Goal: Answer question/provide support: Share knowledge or assist other users

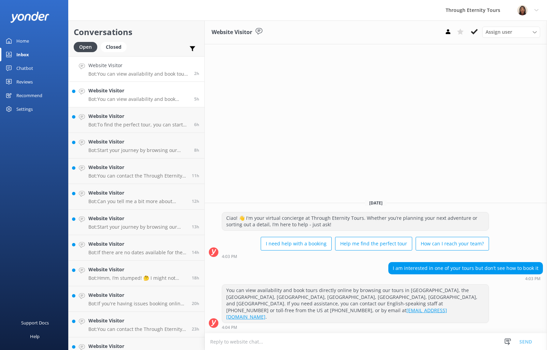
click at [107, 98] on p "Bot: You can view availability and book directly online for tours in [GEOGRAPHI…" at bounding box center [138, 99] width 101 height 6
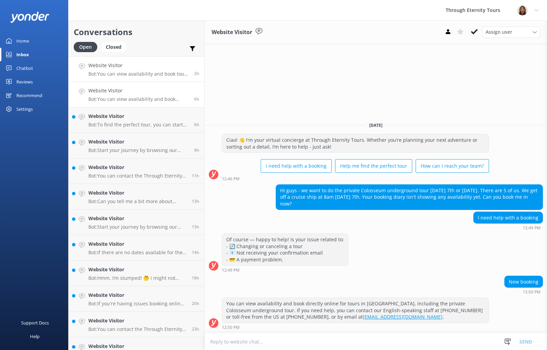
click at [131, 70] on div "Website Visitor Bot: You can view availability and book tours directly online b…" at bounding box center [138, 69] width 101 height 15
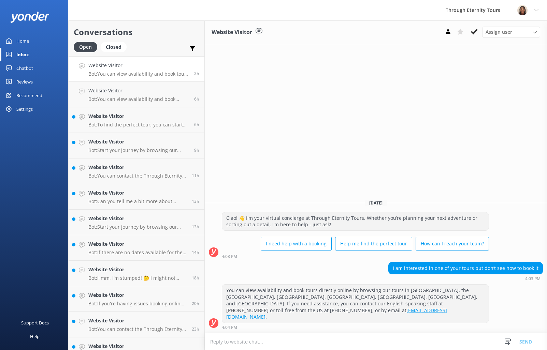
paste textarea "Hello, my name is [PERSON_NAME] from Through Eternity Tours. How can I assist y…"
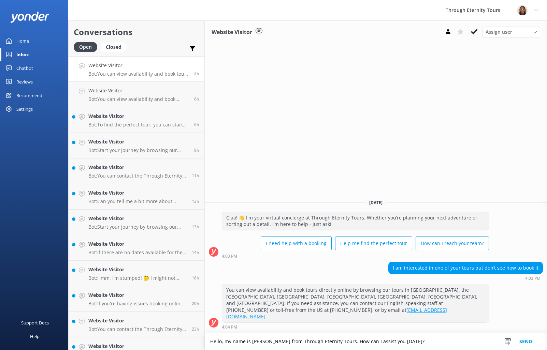
type textarea "Hello, my name is [PERSON_NAME] from Through Eternity Tours. How can I assist y…"
click at [536, 342] on button "Send" at bounding box center [526, 341] width 26 height 17
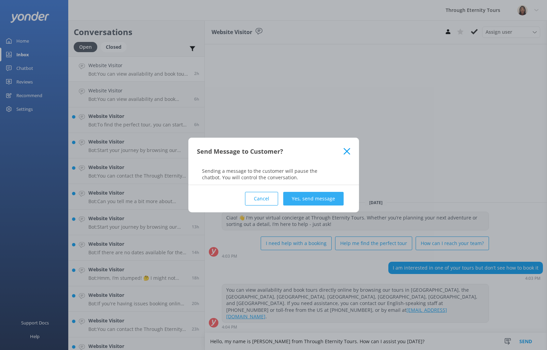
click at [321, 200] on button "Yes, send message" at bounding box center [313, 199] width 60 height 14
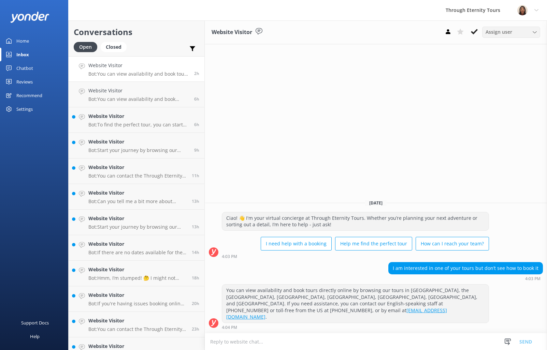
drag, startPoint x: 524, startPoint y: 31, endPoint x: 524, endPoint y: 36, distance: 5.5
click at [524, 31] on div "Assign user" at bounding box center [511, 32] width 55 height 8
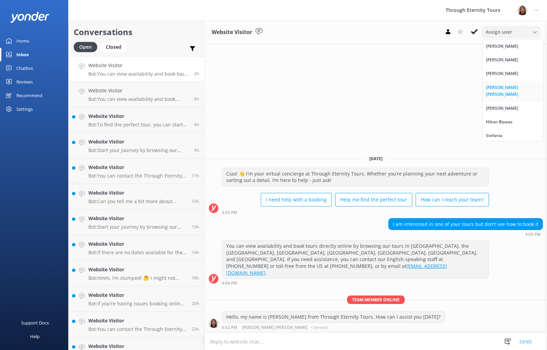
click at [500, 86] on div "[PERSON_NAME] [PERSON_NAME]" at bounding box center [513, 91] width 54 height 14
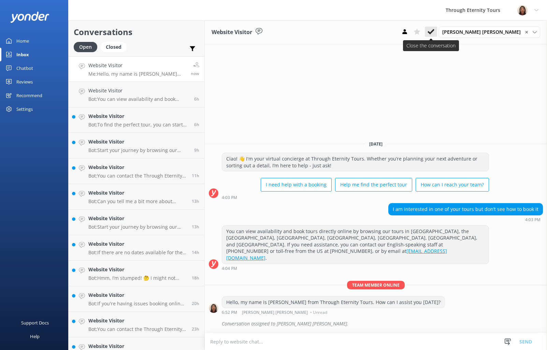
click at [437, 30] on button at bounding box center [431, 32] width 12 height 10
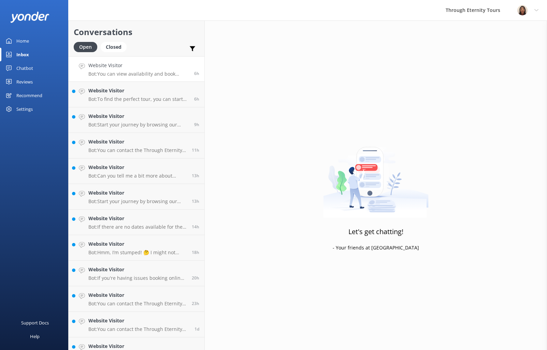
click at [139, 73] on p "Bot: You can view availability and book directly online for tours in [GEOGRAPHI…" at bounding box center [138, 74] width 101 height 6
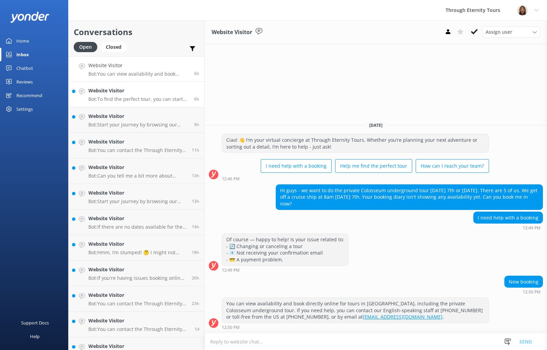
scroll to position [141, 0]
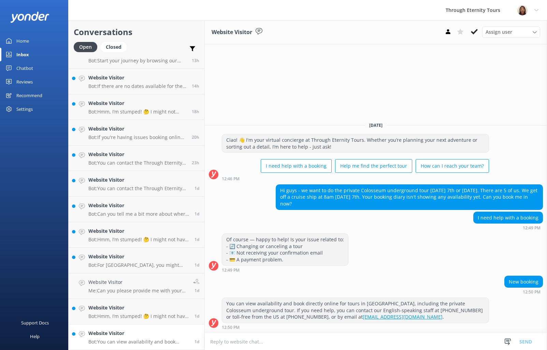
click at [133, 330] on h4 "Website Visitor" at bounding box center [138, 334] width 101 height 8
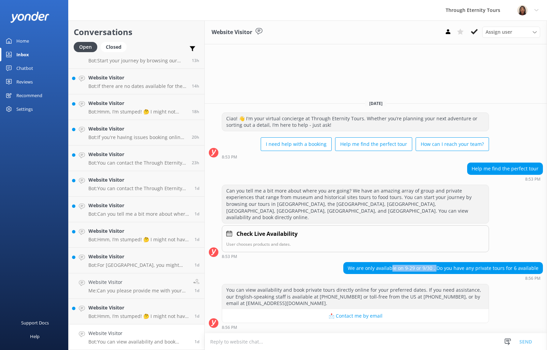
drag, startPoint x: 395, startPoint y: 267, endPoint x: 440, endPoint y: 270, distance: 45.4
click at [440, 270] on div "We are only available on 9-29 or 9/30 . Do you have any private tours for 6 ava…" at bounding box center [442, 269] width 199 height 12
click at [345, 341] on textarea at bounding box center [376, 342] width 342 height 17
paste textarea "Hello, my name is [PERSON_NAME] from Through Eternity Tours. How can I assist y…"
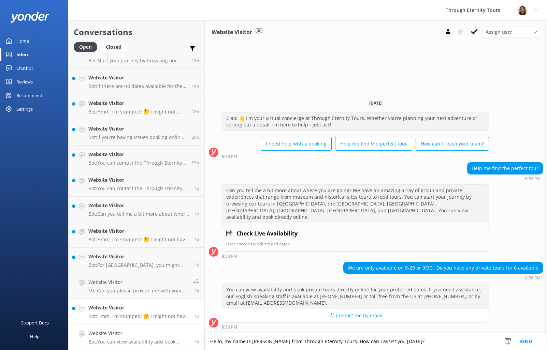
type textarea "Hello, my name is [PERSON_NAME] from Through Eternity Tours. How can I assist y…"
click at [120, 307] on h4 "Website Visitor" at bounding box center [138, 308] width 101 height 8
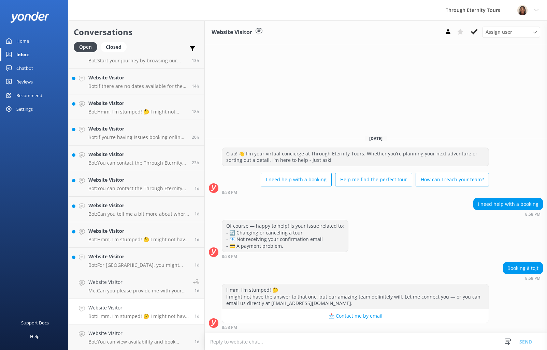
click at [356, 343] on textarea at bounding box center [376, 342] width 342 height 17
type textarea "Hello, my name is [PERSON_NAME] from Through Eternity Tours. How can I assist y…"
click at [491, 34] on span "Assign user" at bounding box center [498, 32] width 27 height 8
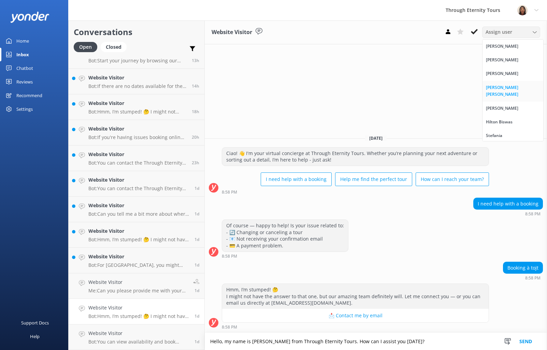
click at [504, 89] on div "[PERSON_NAME] [PERSON_NAME]" at bounding box center [513, 91] width 54 height 14
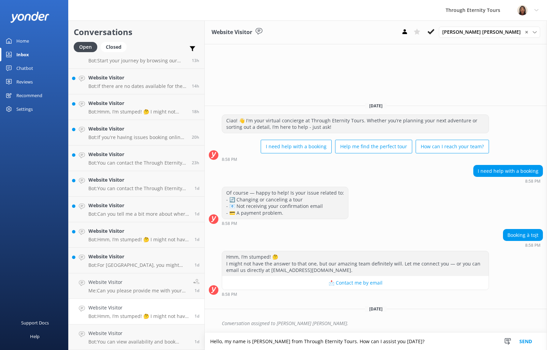
click at [527, 341] on button "Send" at bounding box center [526, 341] width 26 height 17
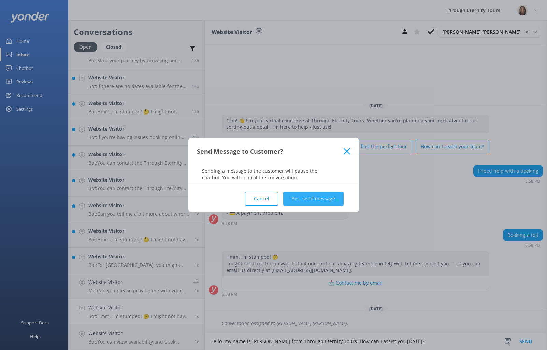
click at [335, 197] on button "Yes, send message" at bounding box center [313, 199] width 60 height 14
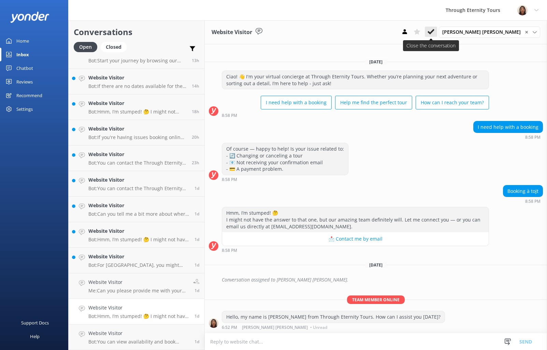
click at [434, 34] on icon at bounding box center [430, 31] width 7 height 7
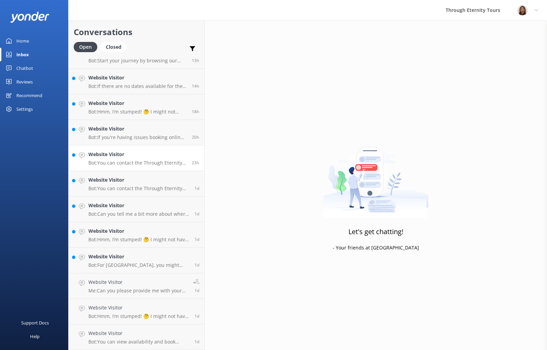
scroll to position [115, 0]
click at [150, 305] on h4 "Website Visitor" at bounding box center [138, 308] width 100 height 8
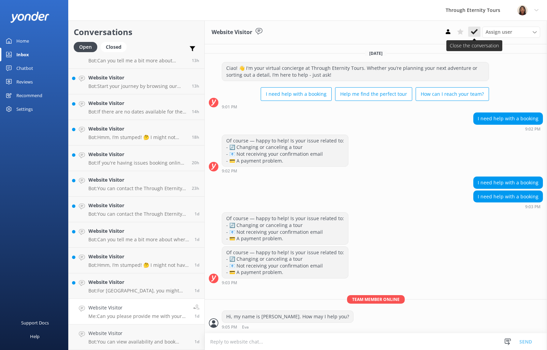
click at [479, 31] on button at bounding box center [474, 32] width 12 height 10
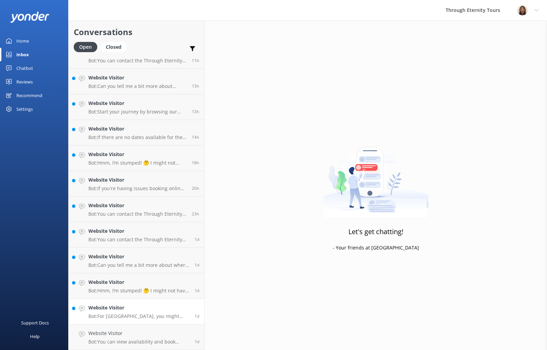
scroll to position [90, 0]
click at [124, 308] on h4 "Website Visitor" at bounding box center [138, 308] width 101 height 8
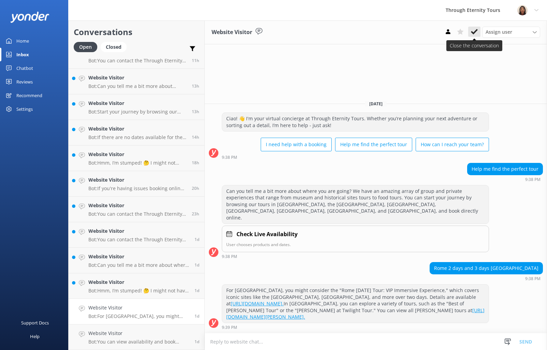
click at [472, 36] on button at bounding box center [474, 32] width 12 height 10
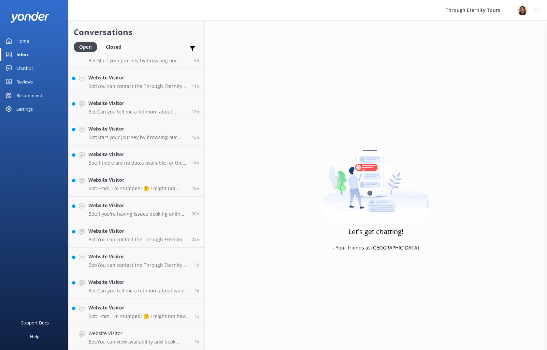
scroll to position [64, 0]
click at [121, 313] on p "Bot: Hmm, I’m stumped! 🤔 I might not have the answer to that one, but our amazi…" at bounding box center [138, 316] width 101 height 6
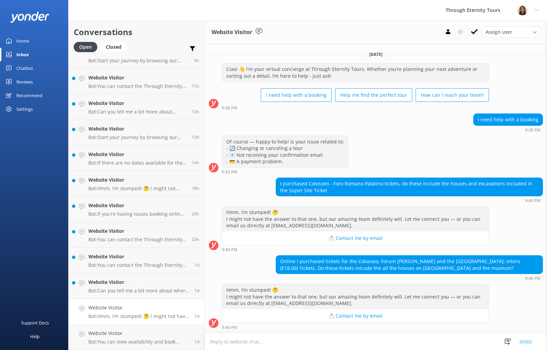
paste textarea "Hello, my name is [PERSON_NAME] from Through Eternity Tours. You have reached t…"
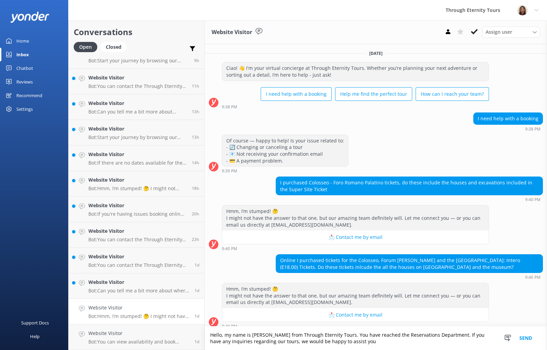
scroll to position [5, 0]
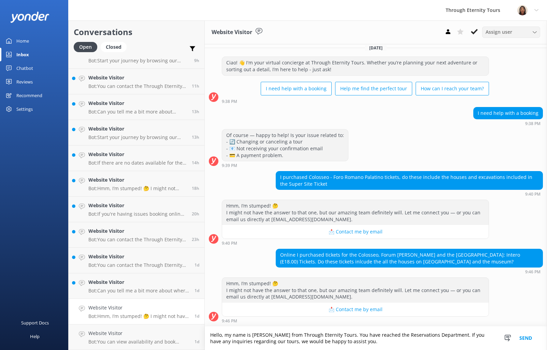
type textarea "Hello, my name is [PERSON_NAME] from Through Eternity Tours. You have reached t…"
click at [495, 29] on span "Assign user" at bounding box center [498, 32] width 27 height 8
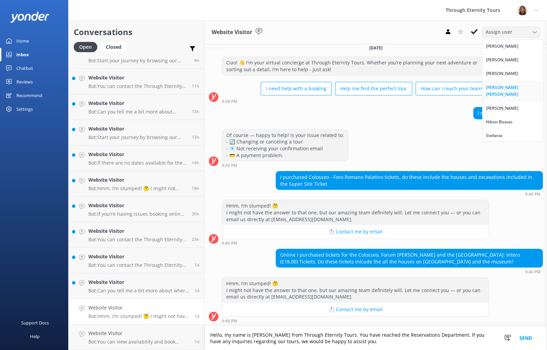
click at [513, 89] on div "[PERSON_NAME] [PERSON_NAME]" at bounding box center [513, 91] width 54 height 14
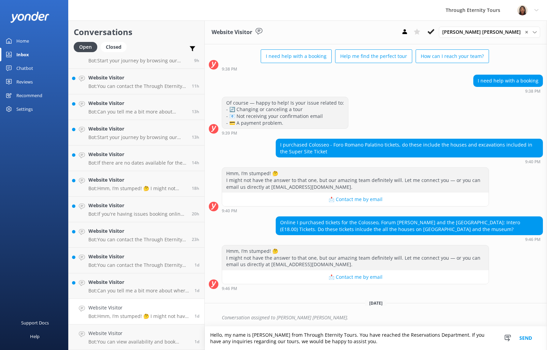
scroll to position [38, 0]
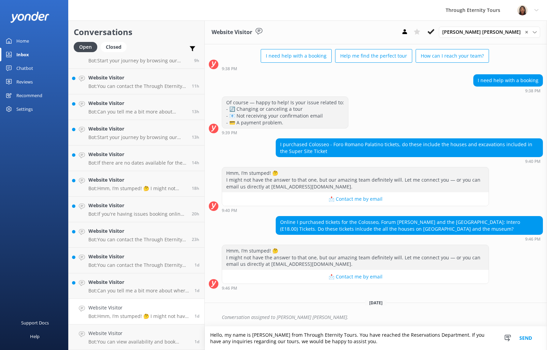
click at [526, 341] on button "Send" at bounding box center [526, 339] width 26 height 24
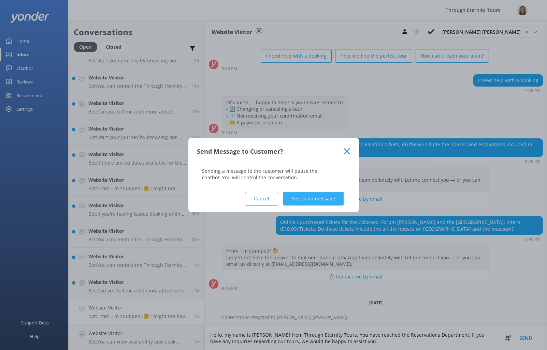
click at [339, 198] on button "Yes, send message" at bounding box center [313, 199] width 60 height 14
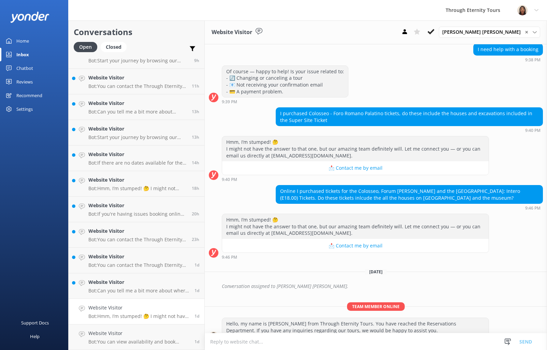
scroll to position [82, 0]
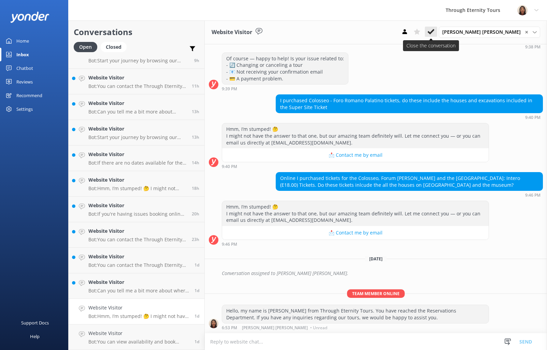
click at [434, 34] on icon at bounding box center [430, 31] width 7 height 7
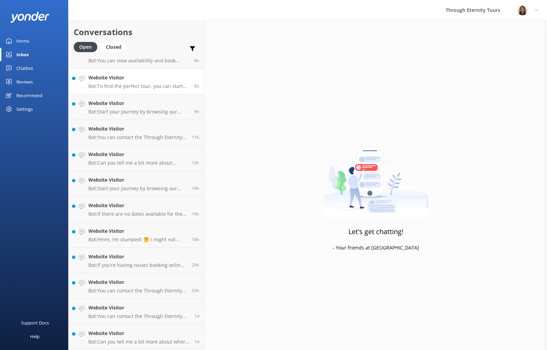
scroll to position [64, 0]
click at [160, 333] on h4 "Website Visitor" at bounding box center [138, 334] width 101 height 8
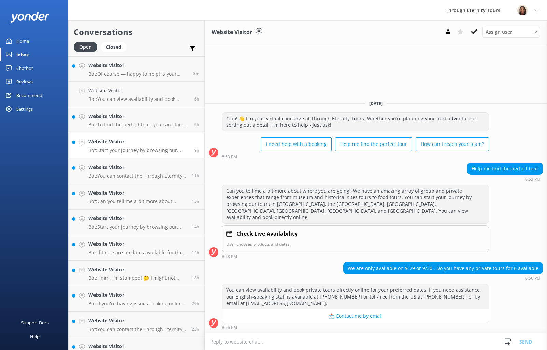
scroll to position [64, 0]
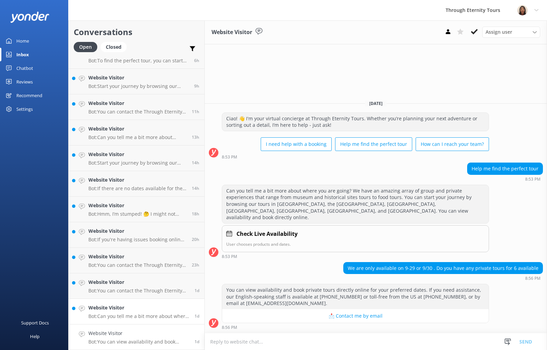
click at [108, 315] on p "Bot: Can you tell me a bit more about where you are going? We have an amazing a…" at bounding box center [138, 316] width 101 height 6
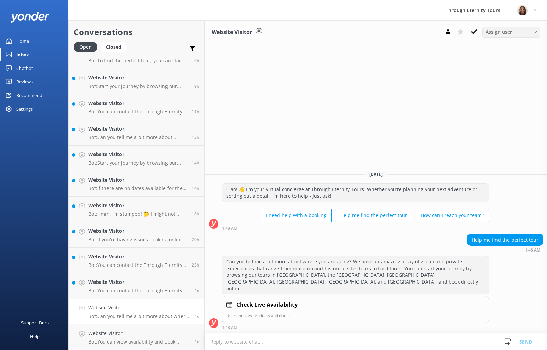
click at [509, 32] on span "Assign user" at bounding box center [498, 32] width 27 height 8
click at [494, 89] on div "[PERSON_NAME] [PERSON_NAME]" at bounding box center [513, 91] width 54 height 14
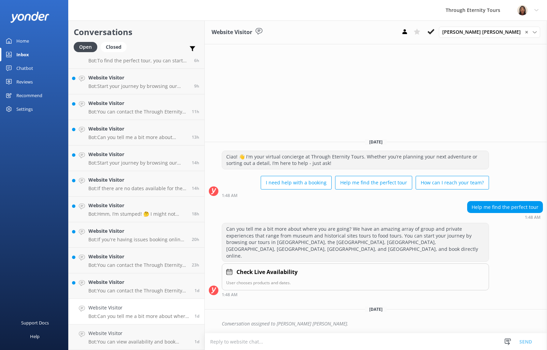
click at [416, 342] on textarea at bounding box center [376, 342] width 342 height 17
paste textarea "Hello, my name is [PERSON_NAME] from Through Eternity Tours. How can I assist y…"
type textarea "Hello, my name is [PERSON_NAME] from Through Eternity Tours. How can I assist y…"
click at [520, 342] on button "Send" at bounding box center [526, 341] width 26 height 17
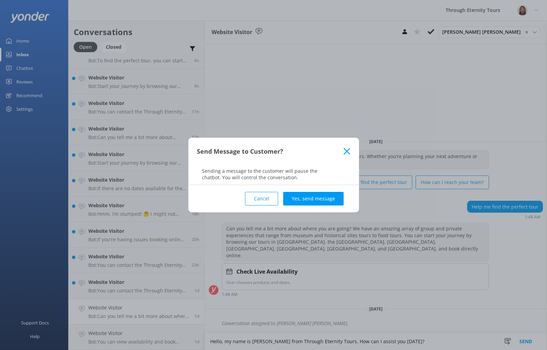
click at [334, 203] on button "Yes, send message" at bounding box center [313, 199] width 60 height 14
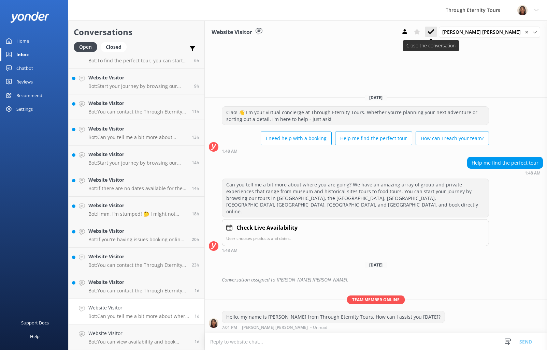
click at [434, 32] on icon at bounding box center [430, 31] width 7 height 7
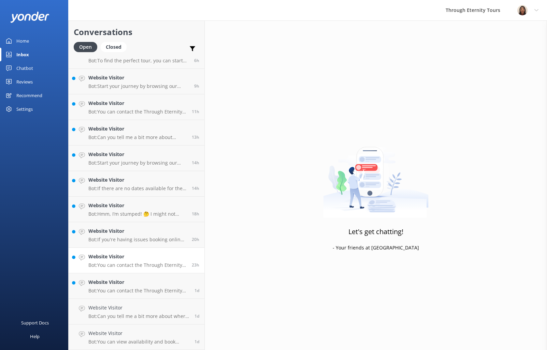
scroll to position [39, 0]
click at [164, 317] on p "Bot: You can contact the Through Eternity Tours team at [PHONE_NUMBER] or [PHON…" at bounding box center [138, 316] width 101 height 6
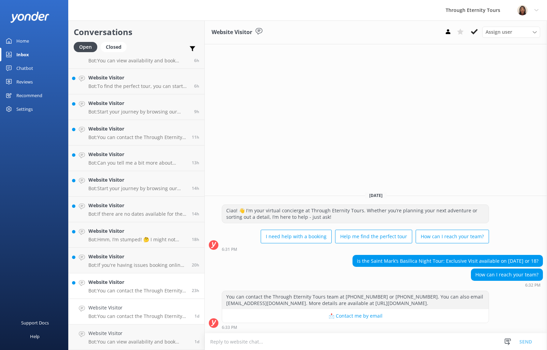
click at [128, 287] on div "Website Visitor Bot: You can contact the Through Eternity Tours team at [PHONE_…" at bounding box center [137, 286] width 98 height 15
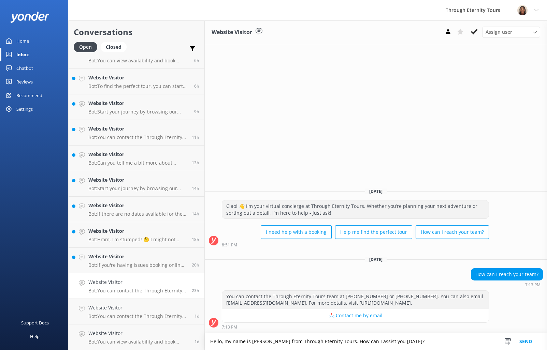
type textarea "Hello, my name is [PERSON_NAME] from Through Eternity Tours. How can I assist y…"
click at [495, 38] on div "Website Visitor Assign user [PERSON_NAME] [PERSON_NAME] [PERSON_NAME] Nadya Oks…" at bounding box center [376, 32] width 342 height 24
click at [494, 35] on span "Assign user" at bounding box center [498, 32] width 27 height 8
click at [501, 89] on div "[PERSON_NAME] [PERSON_NAME]" at bounding box center [513, 91] width 54 height 14
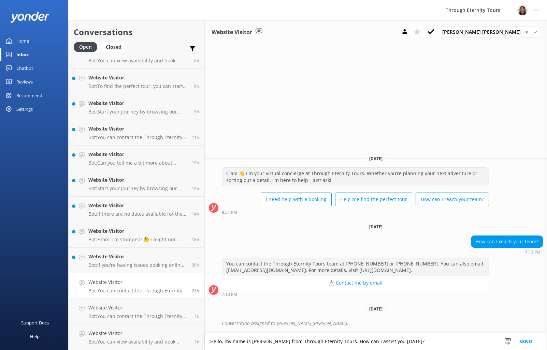
click at [526, 342] on button "Send" at bounding box center [526, 341] width 26 height 17
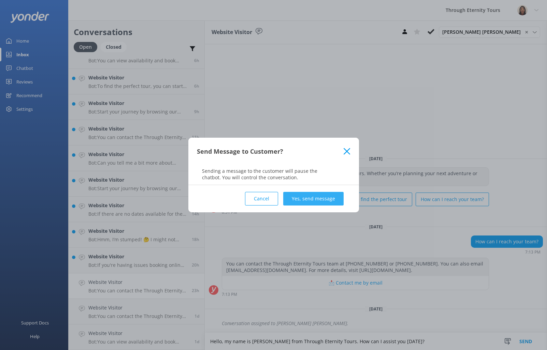
click at [321, 199] on button "Yes, send message" at bounding box center [313, 199] width 60 height 14
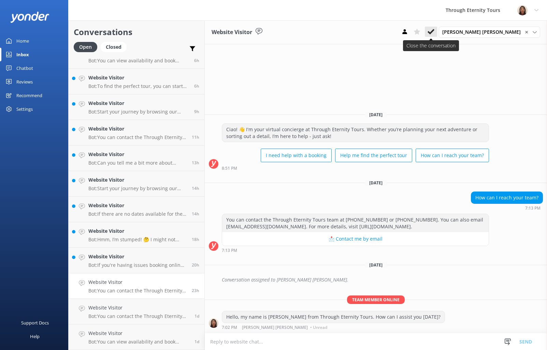
click at [434, 33] on icon at bounding box center [430, 31] width 7 height 7
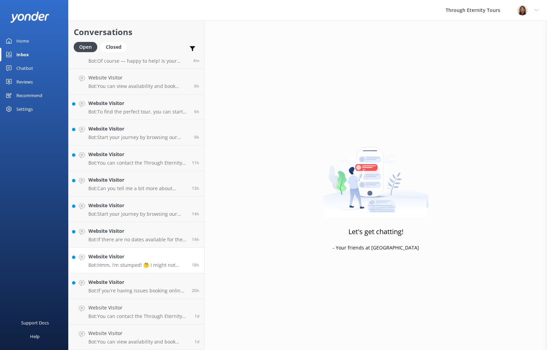
scroll to position [13, 0]
click at [142, 253] on h4 "Website Visitor" at bounding box center [137, 257] width 98 height 8
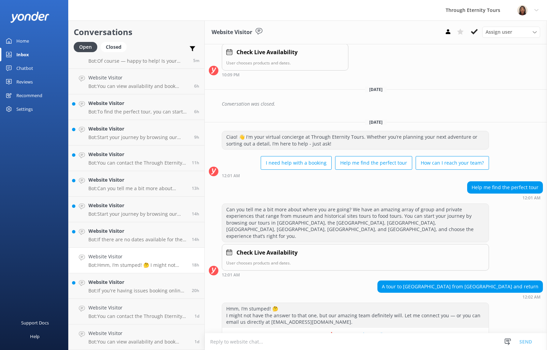
scroll to position [177, 0]
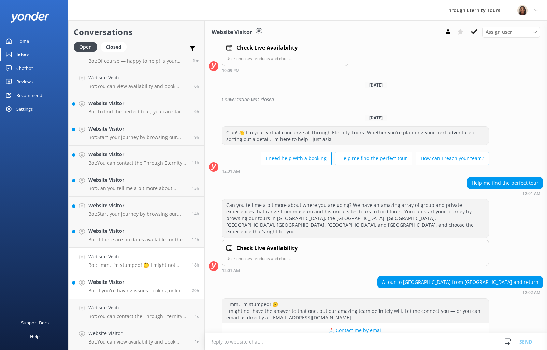
click at [150, 295] on link "Website Visitor Bot: If you're having issues booking online, you can contact th…" at bounding box center [137, 287] width 136 height 26
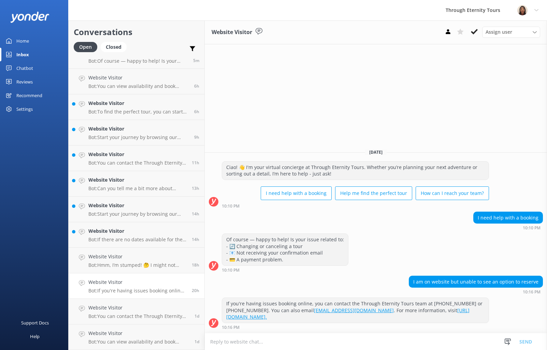
click at [296, 339] on textarea at bounding box center [376, 342] width 342 height 17
type textarea "Hello, my name is [PERSON_NAME] from Through Eternity Tours. How can I assist y…"
click at [503, 35] on span "Assign user" at bounding box center [498, 32] width 27 height 8
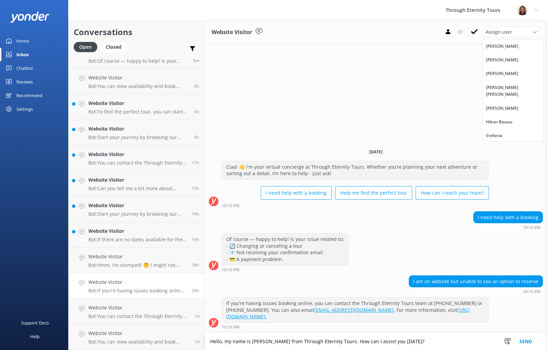
click at [510, 85] on div "[PERSON_NAME] [PERSON_NAME]" at bounding box center [513, 91] width 54 height 14
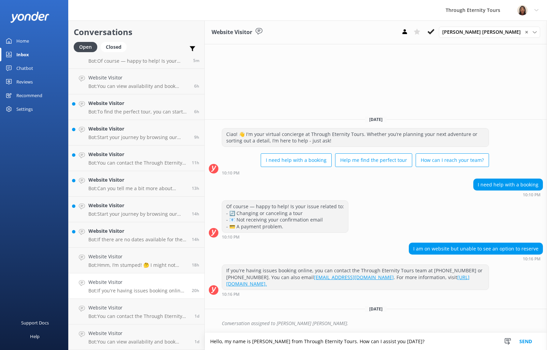
click at [534, 339] on button "Send" at bounding box center [526, 341] width 26 height 17
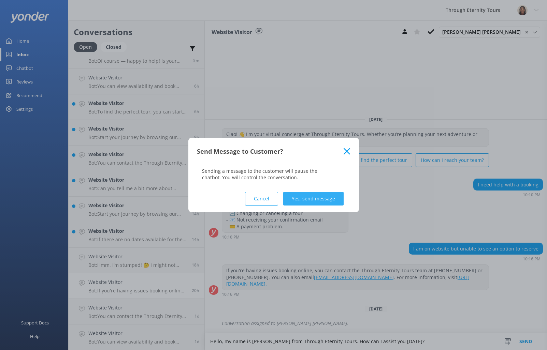
click at [320, 204] on button "Yes, send message" at bounding box center [313, 199] width 60 height 14
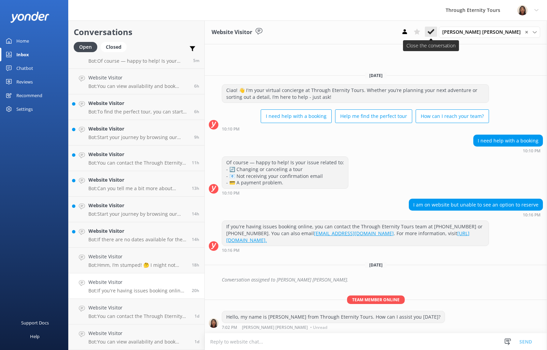
click at [434, 34] on icon at bounding box center [430, 31] width 7 height 7
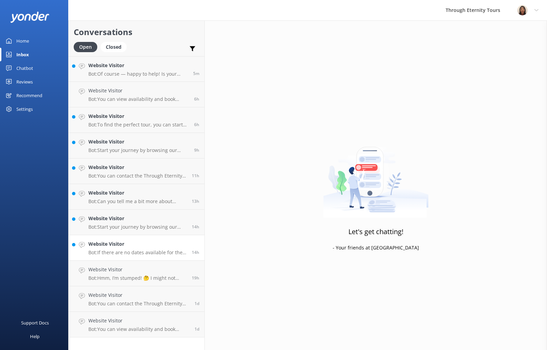
click at [128, 248] on h4 "Website Visitor" at bounding box center [137, 244] width 98 height 8
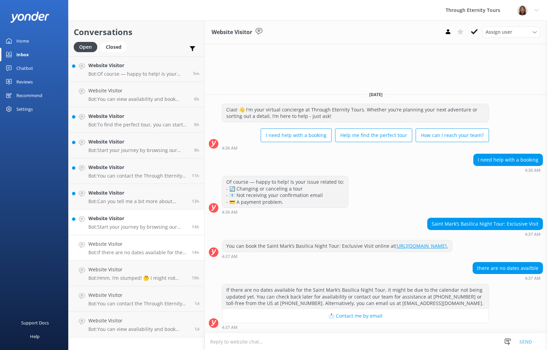
click at [149, 224] on p "Bot: Start your journey by browsing our tours in [GEOGRAPHIC_DATA], the [GEOGRA…" at bounding box center [137, 227] width 98 height 6
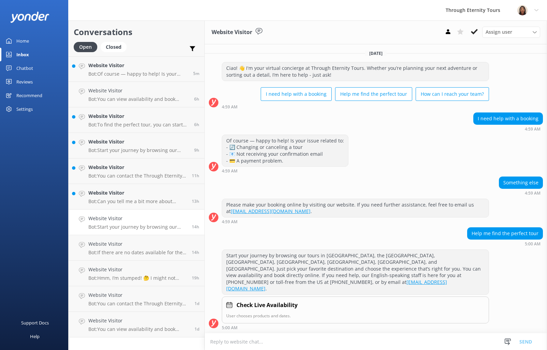
click at [359, 342] on textarea at bounding box center [376, 342] width 342 height 17
type textarea "Hello, my name is [PERSON_NAME] from Through Eternity Tours. How can I assist y…"
click at [494, 30] on span "Assign user" at bounding box center [498, 32] width 27 height 8
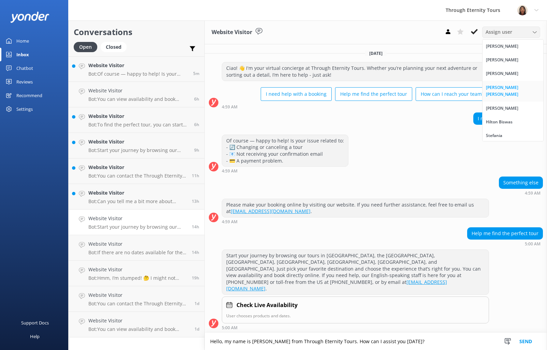
click at [508, 87] on div "[PERSON_NAME] [PERSON_NAME]" at bounding box center [513, 91] width 54 height 14
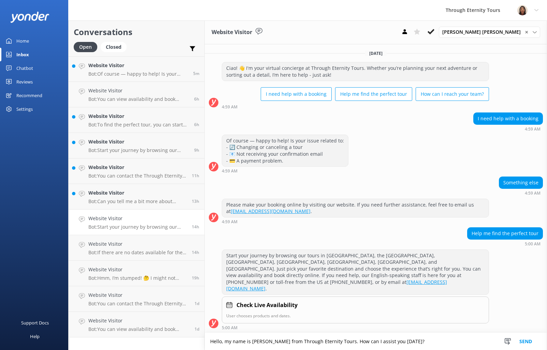
scroll to position [2, 0]
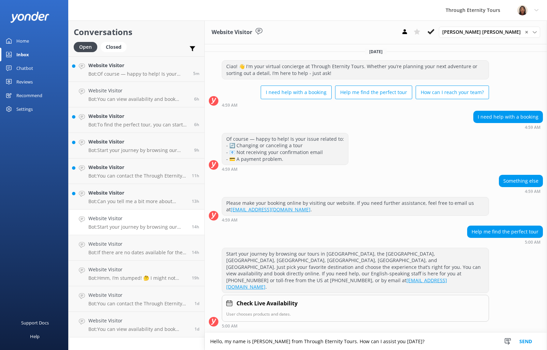
click at [531, 340] on button "Send" at bounding box center [526, 341] width 26 height 17
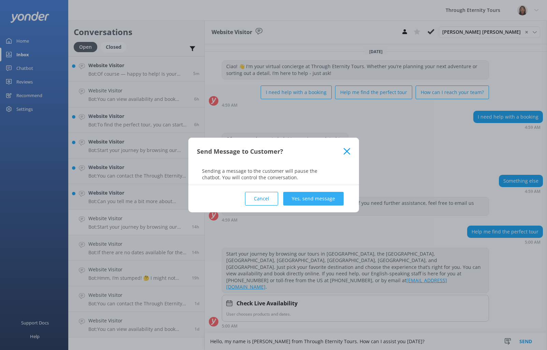
click at [314, 202] on button "Yes, send message" at bounding box center [313, 199] width 60 height 14
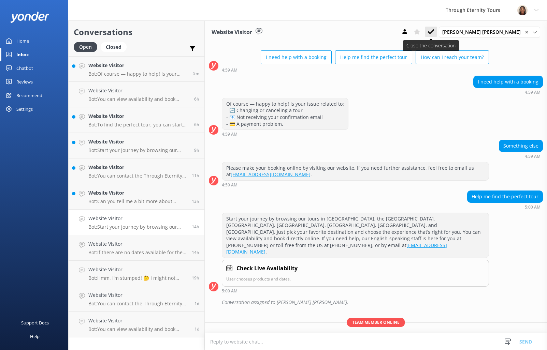
scroll to position [46, 0]
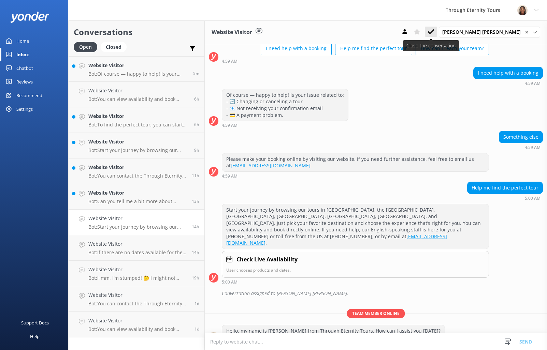
click at [434, 32] on use at bounding box center [430, 31] width 7 height 5
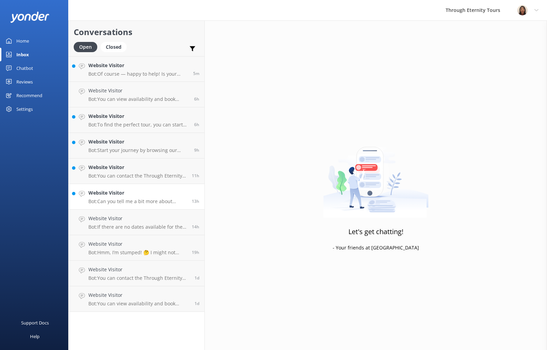
click at [106, 199] on p "Bot: Can you tell me a bit more about where you are going? We have an amazing a…" at bounding box center [137, 202] width 98 height 6
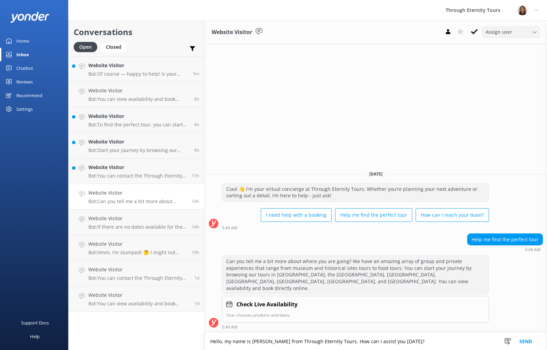
type textarea "Hello, my name is [PERSON_NAME] from Through Eternity Tours. How can I assist y…"
click at [495, 32] on span "Assign user" at bounding box center [498, 32] width 27 height 8
click at [495, 90] on div "[PERSON_NAME] [PERSON_NAME]" at bounding box center [513, 91] width 54 height 14
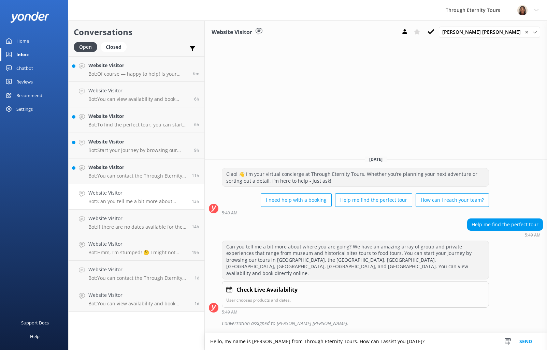
click at [527, 340] on button "Send" at bounding box center [526, 341] width 26 height 17
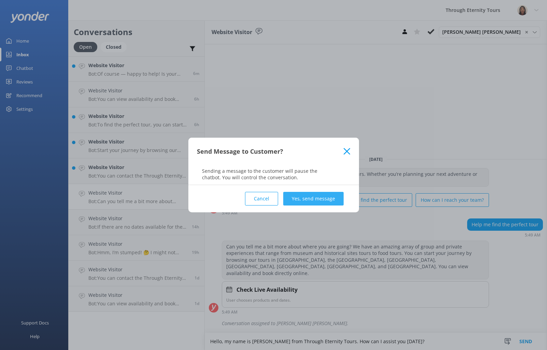
click at [324, 192] on button "Yes, send message" at bounding box center [313, 199] width 60 height 14
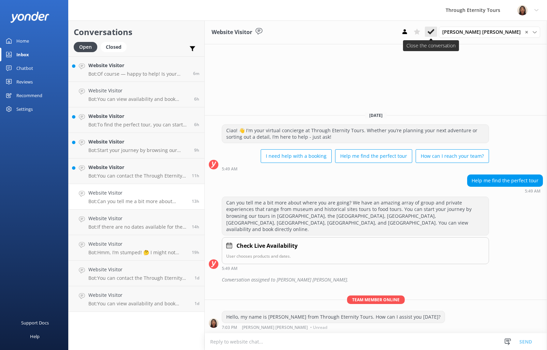
click at [434, 31] on use at bounding box center [430, 31] width 7 height 5
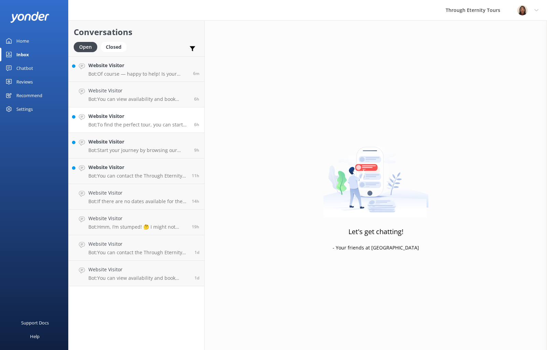
click at [133, 121] on div "Website Visitor Bot: To find the perfect tour, you can start by browsing our to…" at bounding box center [138, 120] width 101 height 15
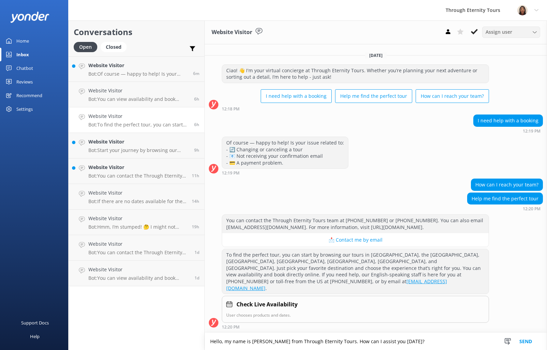
type textarea "Hello, my name is [PERSON_NAME] from Through Eternity Tours. How can I assist y…"
click at [532, 27] on div "Assign user [PERSON_NAME] [PERSON_NAME] [PERSON_NAME] Nadya Oks [PERSON_NAME] […" at bounding box center [511, 32] width 58 height 11
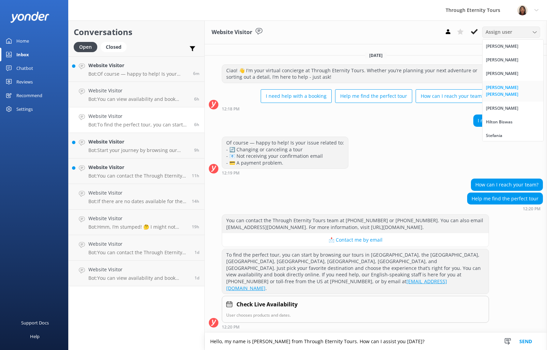
click at [506, 87] on div "[PERSON_NAME] [PERSON_NAME]" at bounding box center [513, 91] width 54 height 14
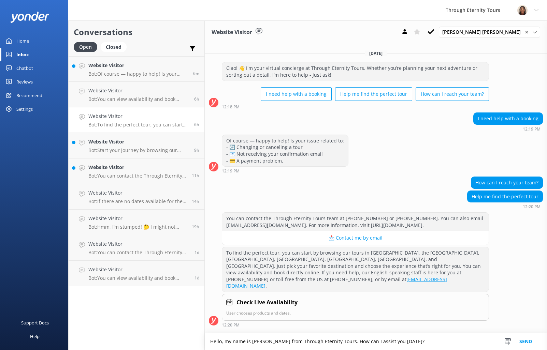
click at [522, 342] on button "Send" at bounding box center [526, 341] width 26 height 17
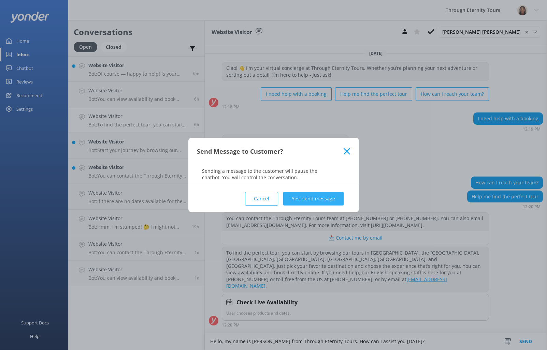
click at [325, 201] on button "Yes, send message" at bounding box center [313, 199] width 60 height 14
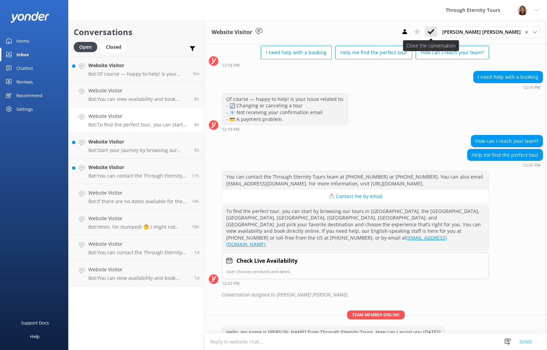
scroll to position [43, 0]
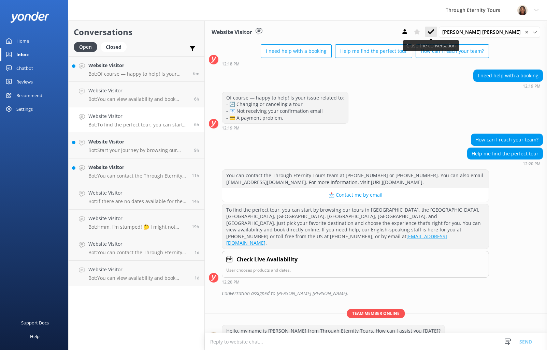
click at [437, 31] on button at bounding box center [431, 32] width 12 height 10
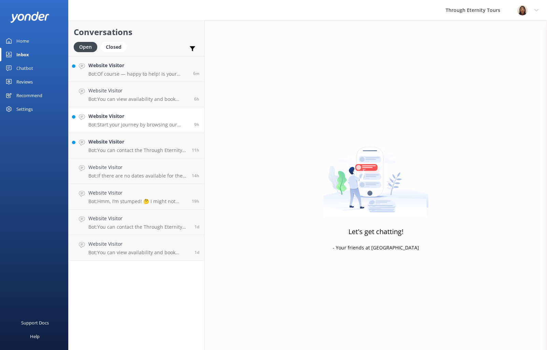
click at [126, 120] on div "Website Visitor Bot: Start your journey by browsing our tours in [GEOGRAPHIC_DA…" at bounding box center [138, 120] width 101 height 15
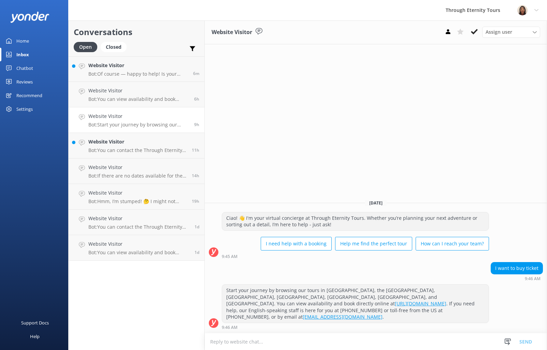
click at [340, 343] on textarea at bounding box center [376, 342] width 342 height 17
type textarea "Hello, my name is [PERSON_NAME] from Through Eternity Tours. How can I assist y…"
click at [495, 31] on span "Assign user" at bounding box center [498, 32] width 27 height 8
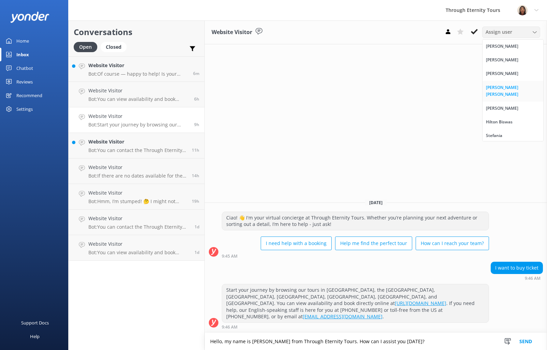
click at [499, 86] on div "[PERSON_NAME] [PERSON_NAME]" at bounding box center [513, 91] width 54 height 14
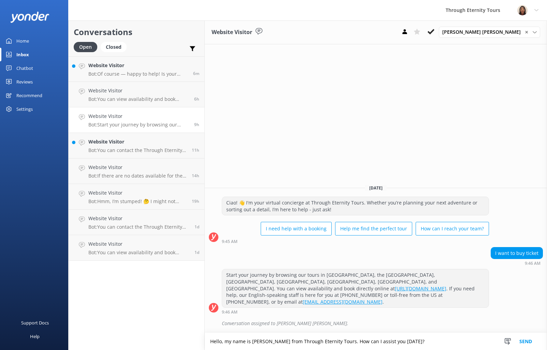
click at [524, 344] on button "Send" at bounding box center [526, 341] width 26 height 17
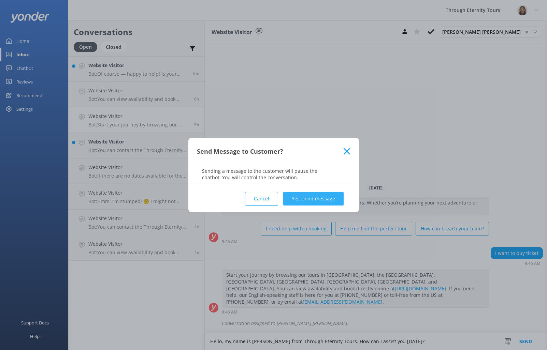
click at [313, 200] on button "Yes, send message" at bounding box center [313, 199] width 60 height 14
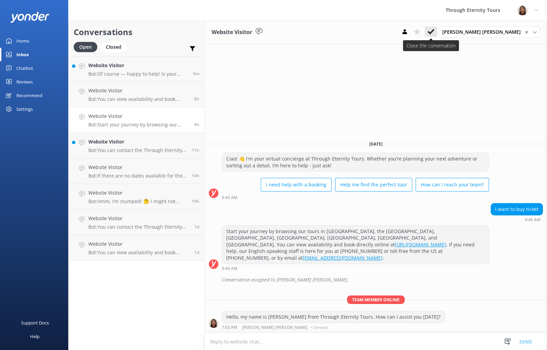
click at [437, 35] on button at bounding box center [431, 32] width 12 height 10
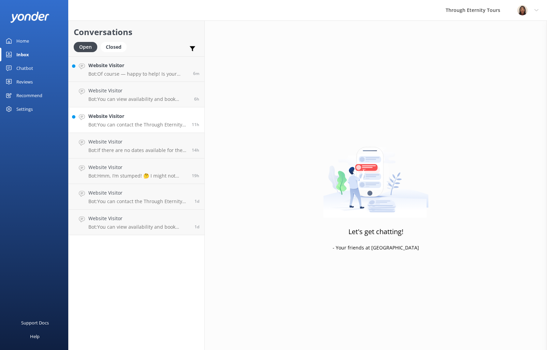
click at [111, 126] on p "Bot: You can contact the Through Eternity Tours team at [PHONE_NUMBER] or [PHON…" at bounding box center [137, 125] width 98 height 6
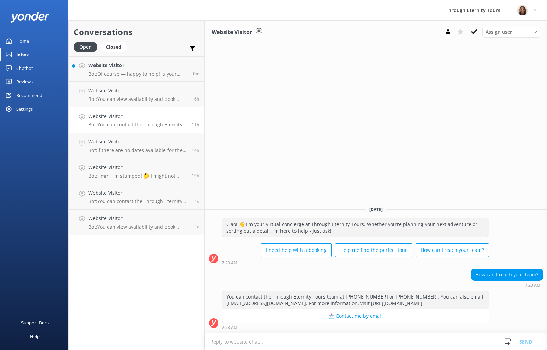
click at [402, 340] on textarea at bounding box center [376, 342] width 342 height 17
type textarea "Hello, my name is [PERSON_NAME] from Through Eternity Tours. How can I assist y…"
click at [488, 37] on div "Assign user [PERSON_NAME] [PERSON_NAME] [PERSON_NAME] Nadya Oks [PERSON_NAME] […" at bounding box center [511, 32] width 58 height 11
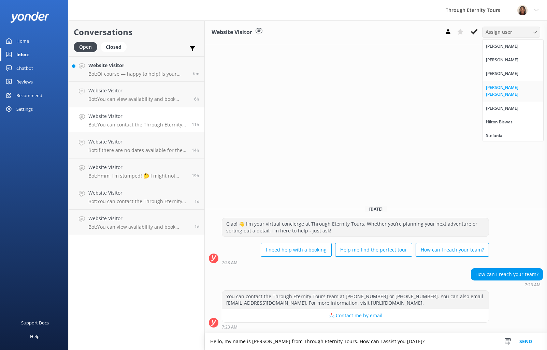
click at [529, 92] on link "[PERSON_NAME] [PERSON_NAME]" at bounding box center [512, 91] width 61 height 21
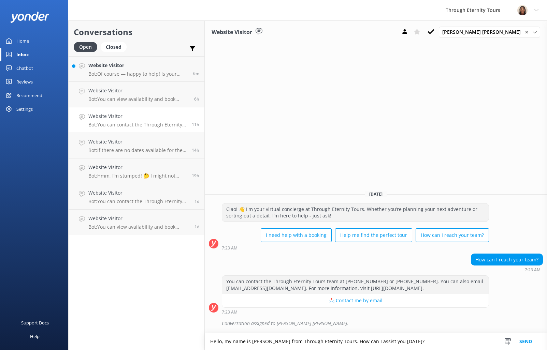
click at [528, 344] on button "Send" at bounding box center [526, 341] width 26 height 17
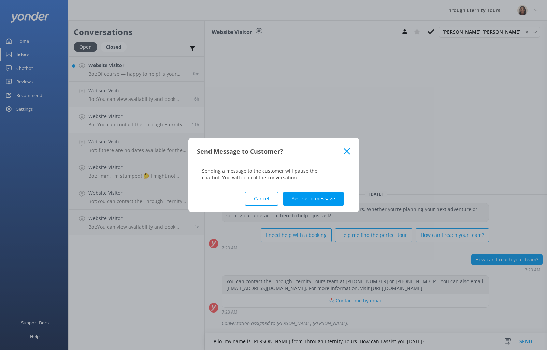
click at [302, 203] on button "Yes, send message" at bounding box center [313, 199] width 60 height 14
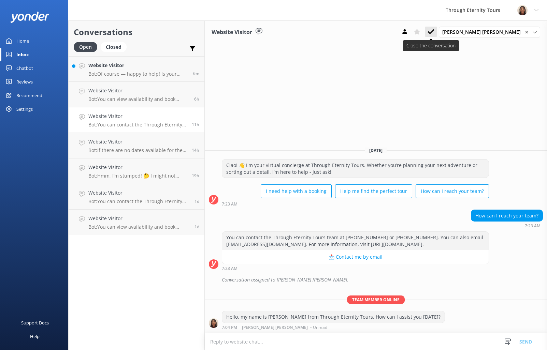
click at [434, 34] on use at bounding box center [430, 31] width 7 height 5
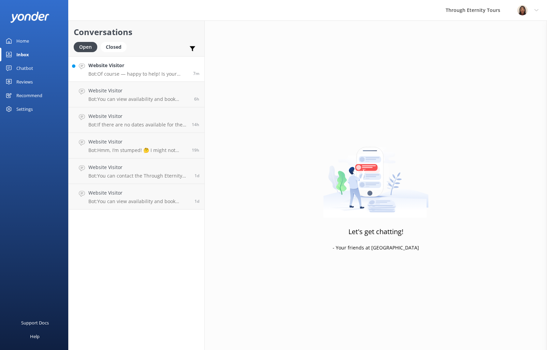
click at [107, 73] on p "Bot: Of course — happy to help! Is your issue related to: - 🔄 Changing or cance…" at bounding box center [138, 74] width 100 height 6
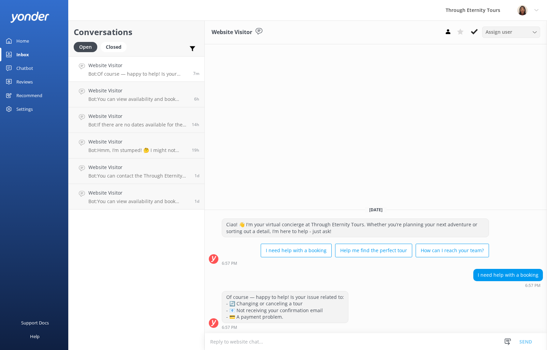
click at [491, 30] on span "Assign user" at bounding box center [498, 32] width 27 height 8
drag, startPoint x: 494, startPoint y: 85, endPoint x: 499, endPoint y: 98, distance: 13.6
click at [494, 85] on div "[PERSON_NAME] [PERSON_NAME]" at bounding box center [513, 91] width 54 height 14
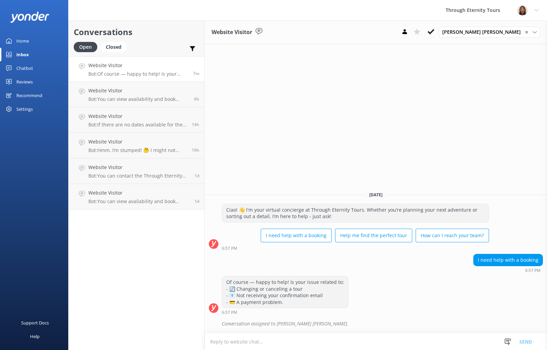
click at [319, 340] on textarea at bounding box center [376, 342] width 342 height 17
paste textarea "Hello, my name is [PERSON_NAME] from Through Eternity Tours. How can I assist y…"
type textarea "Hello, my name is [PERSON_NAME] from Through Eternity Tours. How can I assist y…"
click at [524, 345] on button "Send" at bounding box center [526, 341] width 26 height 17
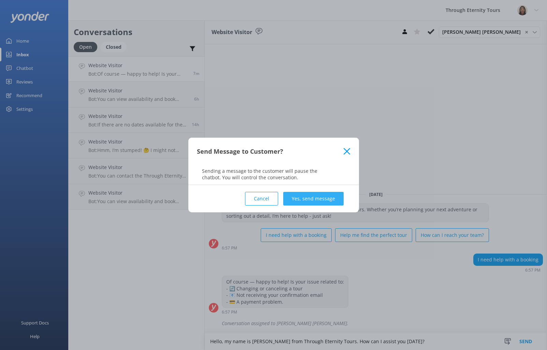
click at [318, 203] on button "Yes, send message" at bounding box center [313, 199] width 60 height 14
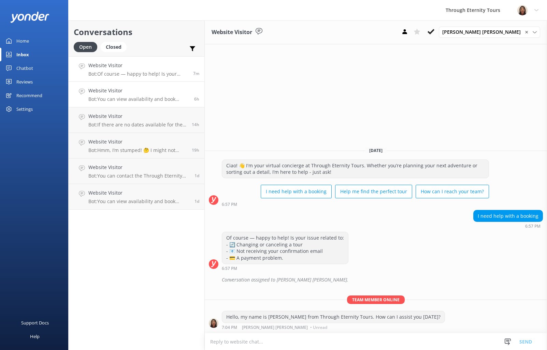
click at [172, 100] on p "Bot: You can view availability and book directly online for tours in [GEOGRAPHI…" at bounding box center [138, 99] width 101 height 6
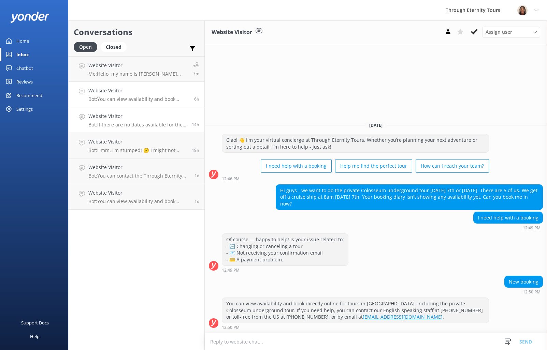
click at [115, 113] on h4 "Website Visitor" at bounding box center [137, 117] width 98 height 8
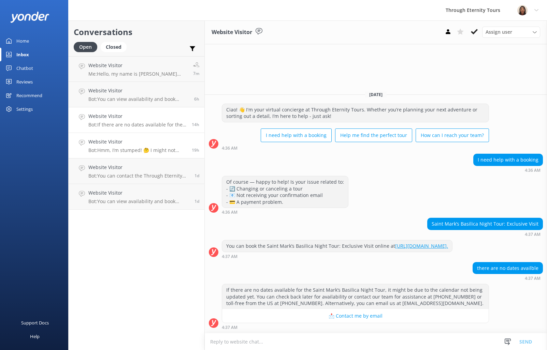
click at [138, 153] on p "Bot: Hmm, I’m stumped! 🤔 I might not have the answer to that one, but our amazi…" at bounding box center [137, 150] width 98 height 6
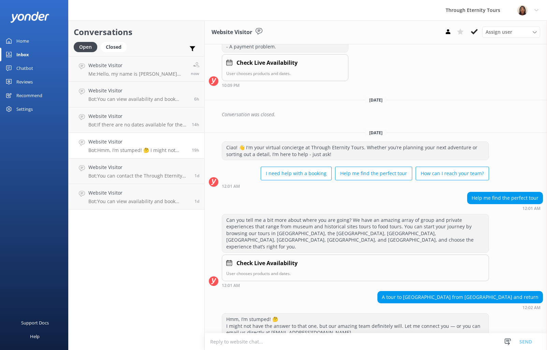
scroll to position [177, 0]
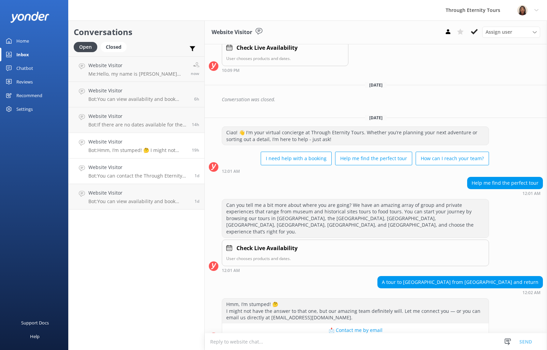
click at [126, 179] on link "Website Visitor Bot: You can contact the Through Eternity Tours team at [PHONE_…" at bounding box center [137, 172] width 136 height 26
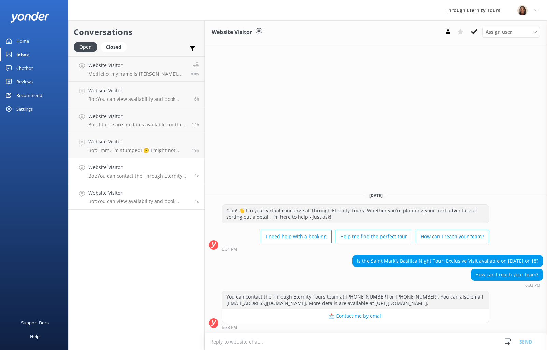
click at [133, 191] on h4 "Website Visitor" at bounding box center [138, 193] width 101 height 8
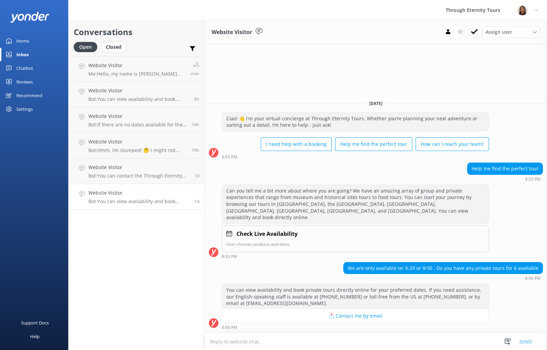
click at [118, 50] on div "Closed" at bounding box center [114, 47] width 26 height 10
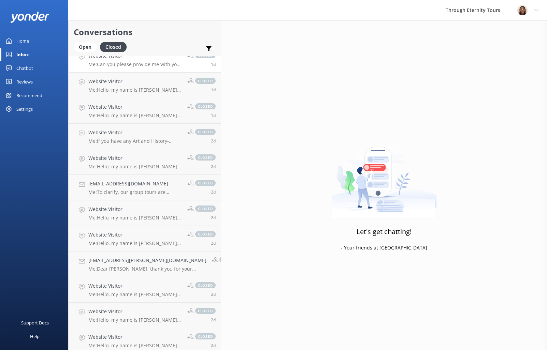
scroll to position [390, 0]
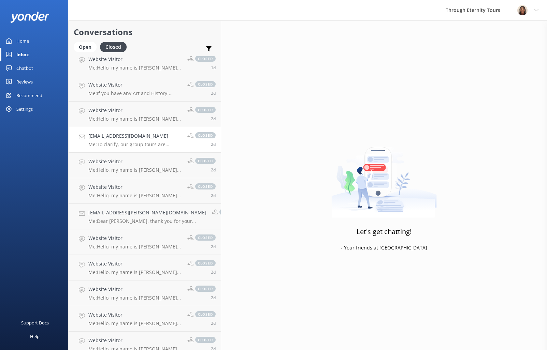
click at [160, 132] on h4 "[EMAIL_ADDRESS][DOMAIN_NAME]" at bounding box center [135, 136] width 94 height 8
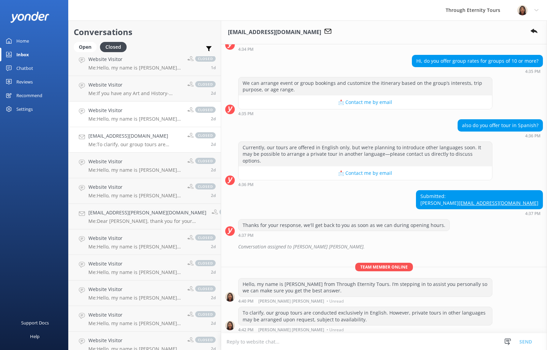
scroll to position [75, 0]
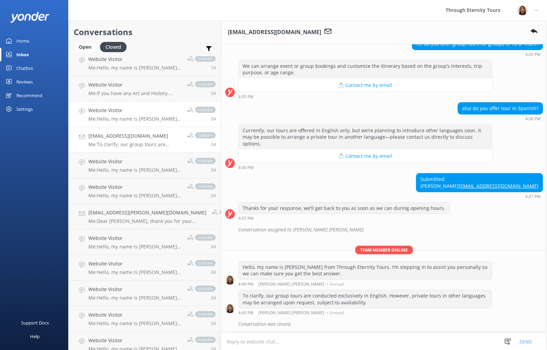
click at [161, 115] on div "Website Visitor Me: Hello, my name is [PERSON_NAME] from Through Eternity Tours…" at bounding box center [135, 114] width 94 height 15
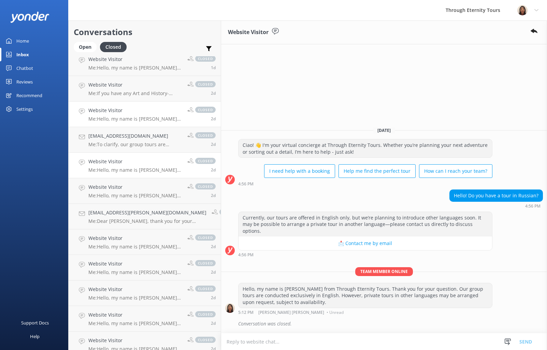
click at [126, 170] on p "Me: Hello, my name is [PERSON_NAME] from Through Eternity Tours. Thank you for …" at bounding box center [135, 170] width 94 height 6
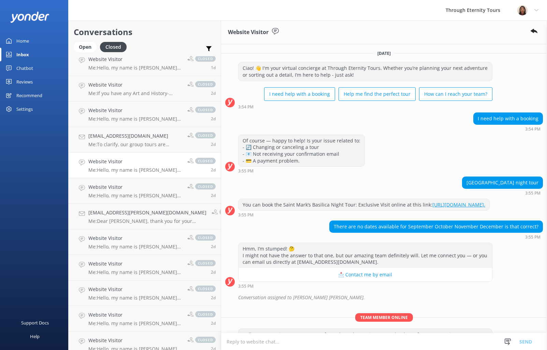
scroll to position [52, 0]
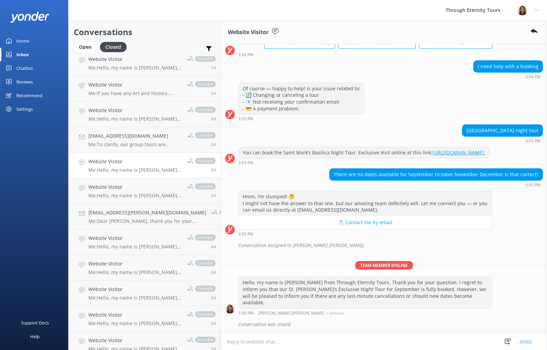
click at [307, 290] on div "Hello, my name is [PERSON_NAME] from Through Eternity Tours. Thank you for your…" at bounding box center [364, 292] width 253 height 31
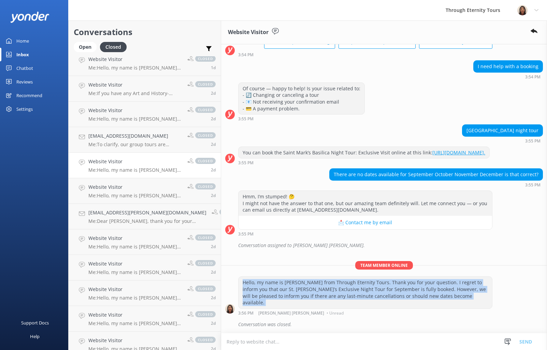
click at [307, 290] on div "Hello, my name is [PERSON_NAME] from Through Eternity Tours. Thank you for your…" at bounding box center [364, 292] width 253 height 31
copy div "Hello, my name is [PERSON_NAME] from Through Eternity Tours. Thank you for your…"
click at [87, 48] on div "Open" at bounding box center [85, 47] width 23 height 10
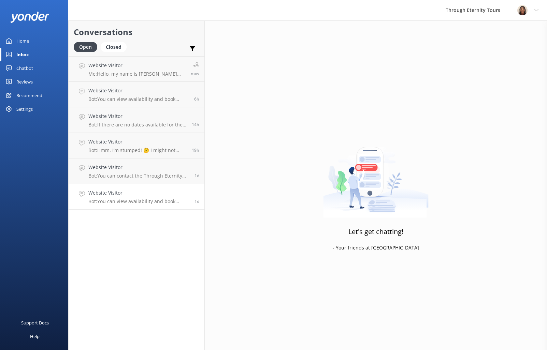
click at [147, 202] on p "Bot: You can view availability and book private tours directly online for your …" at bounding box center [138, 202] width 101 height 6
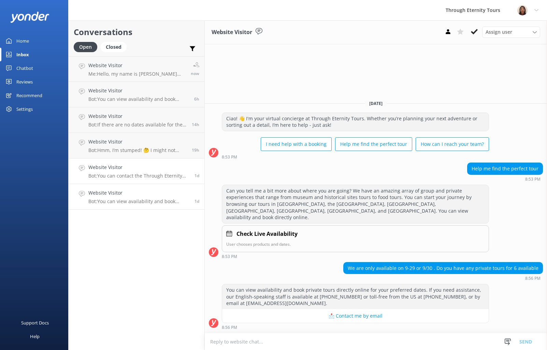
click at [159, 174] on p "Bot: You can contact the Through Eternity Tours team at [PHONE_NUMBER] or [PHON…" at bounding box center [138, 176] width 101 height 6
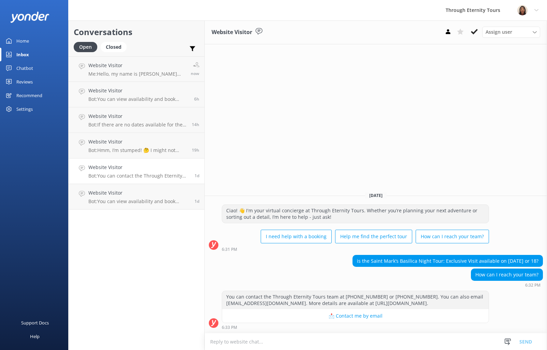
click at [398, 346] on textarea at bounding box center [376, 342] width 342 height 17
paste textarea "Hello, my name is [PERSON_NAME] from Through Eternity Tours. Thank you for your…"
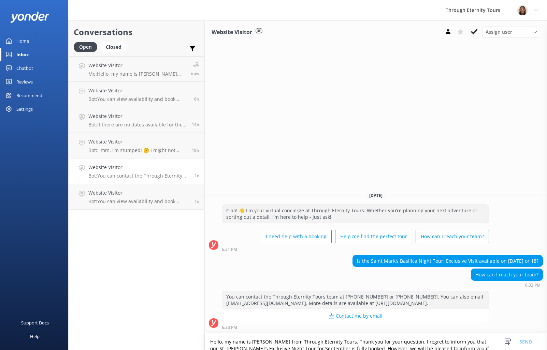
scroll to position [1, 0]
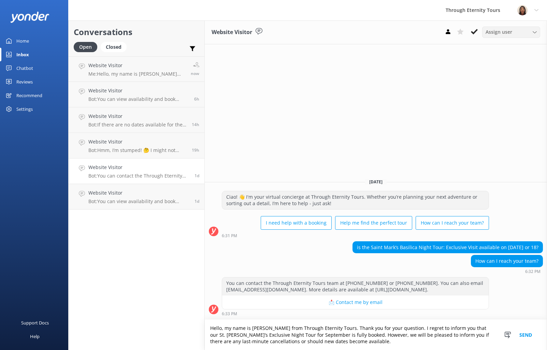
type textarea "Hello, my name is [PERSON_NAME] from Through Eternity Tours. Thank you for your…"
click at [495, 33] on span "Assign user" at bounding box center [498, 32] width 27 height 8
click at [509, 88] on div "[PERSON_NAME] [PERSON_NAME]" at bounding box center [513, 91] width 54 height 14
click at [529, 334] on button "Send" at bounding box center [526, 335] width 26 height 30
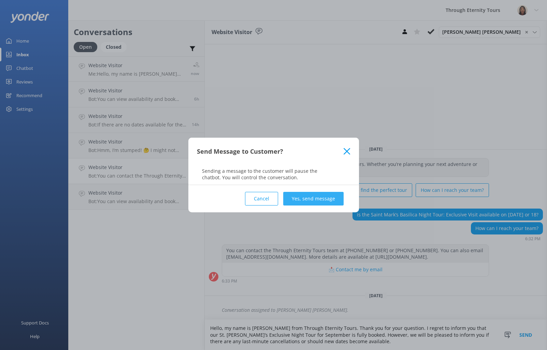
click at [318, 201] on button "Yes, send message" at bounding box center [313, 199] width 60 height 14
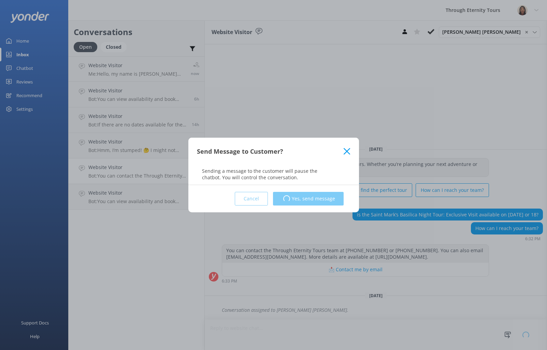
scroll to position [0, 0]
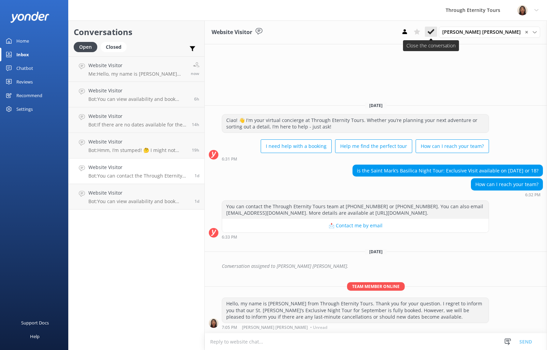
click at [434, 32] on use at bounding box center [430, 31] width 7 height 5
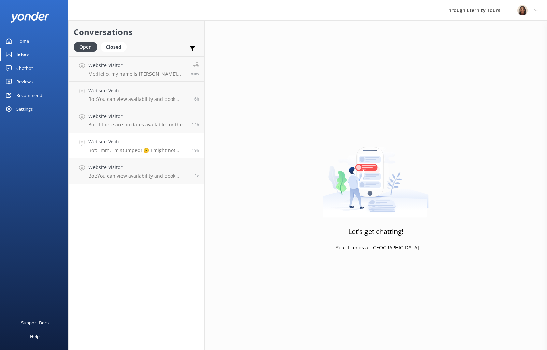
click at [129, 154] on link "Website Visitor Bot: Hmm, I’m stumped! 🤔 I might not have the answer to that on…" at bounding box center [137, 146] width 136 height 26
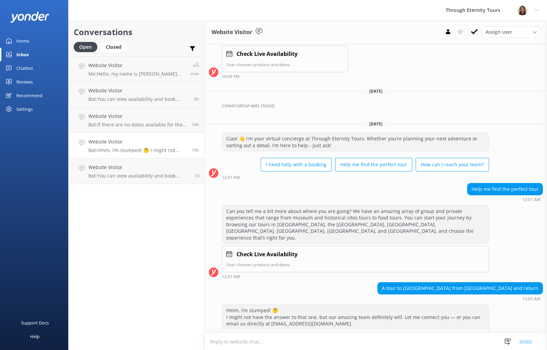
scroll to position [177, 0]
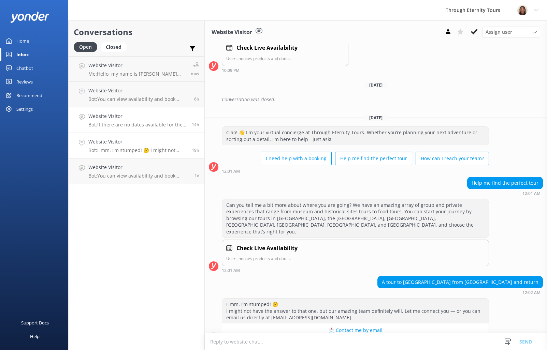
click at [158, 125] on p "Bot: If there are no dates available for the Saint Mark’s Basilica Night Tour, …" at bounding box center [137, 125] width 98 height 6
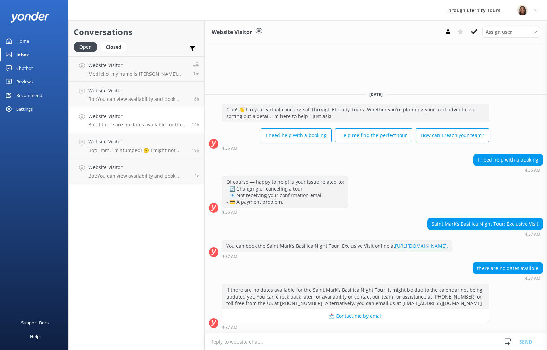
click at [459, 341] on textarea at bounding box center [376, 342] width 342 height 17
paste textarea "Hello, my name is [PERSON_NAME] from Through Eternity Tours. Thank you for your…"
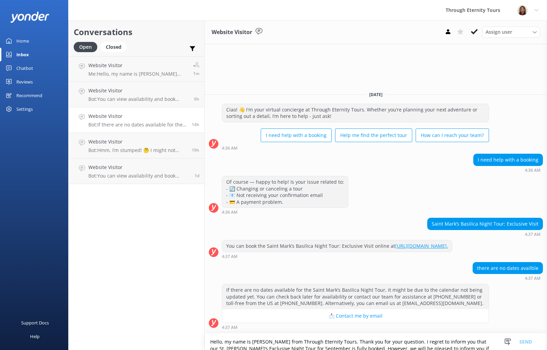
scroll to position [1, 0]
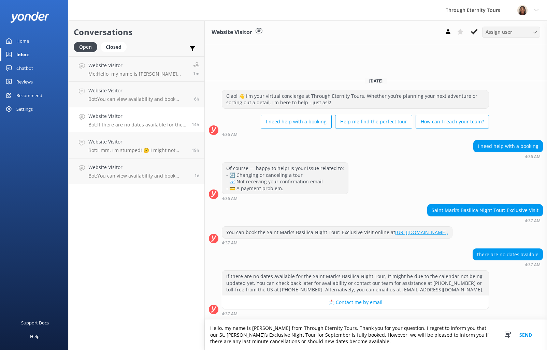
type textarea "Hello, my name is [PERSON_NAME] from Through Eternity Tours. Thank you for your…"
click at [500, 36] on div "Assign user [PERSON_NAME] [PERSON_NAME] [PERSON_NAME] Nadya Oks [PERSON_NAME] […" at bounding box center [511, 32] width 58 height 11
click at [506, 91] on div "[PERSON_NAME] [PERSON_NAME]" at bounding box center [513, 91] width 54 height 14
click at [523, 337] on button "Send" at bounding box center [526, 335] width 26 height 30
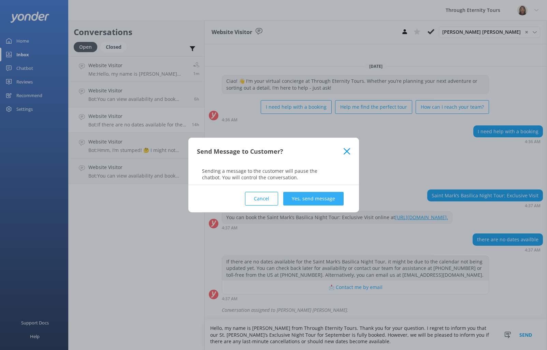
click at [336, 195] on button "Yes, send message" at bounding box center [313, 199] width 60 height 14
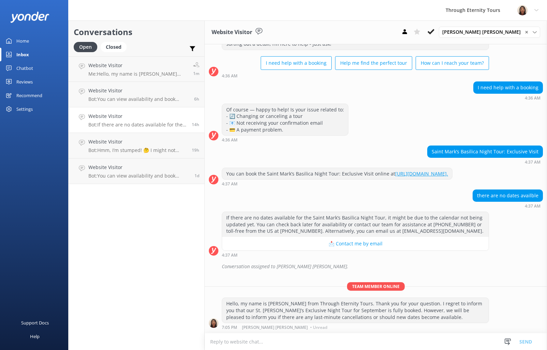
scroll to position [38, 0]
click at [437, 33] on button at bounding box center [431, 32] width 12 height 10
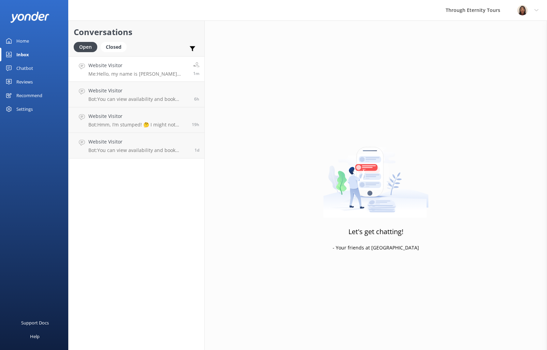
click at [138, 71] on p "Me: Hello, my name is [PERSON_NAME] from Through Eternity Tours. How can I assi…" at bounding box center [138, 74] width 100 height 6
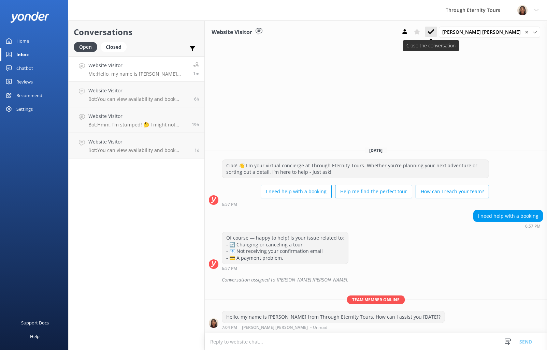
click at [434, 29] on icon at bounding box center [430, 31] width 7 height 7
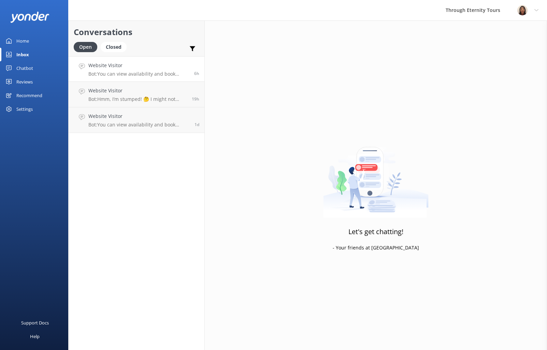
click at [126, 79] on link "Website Visitor Bot: You can view availability and book directly online for tou…" at bounding box center [137, 69] width 136 height 26
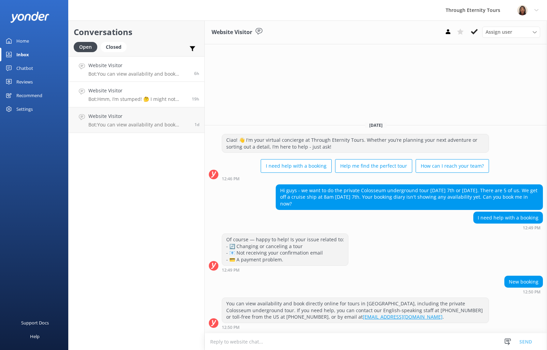
click at [135, 98] on p "Bot: Hmm, I’m stumped! 🤔 I might not have the answer to that one, but our amazi…" at bounding box center [137, 99] width 98 height 6
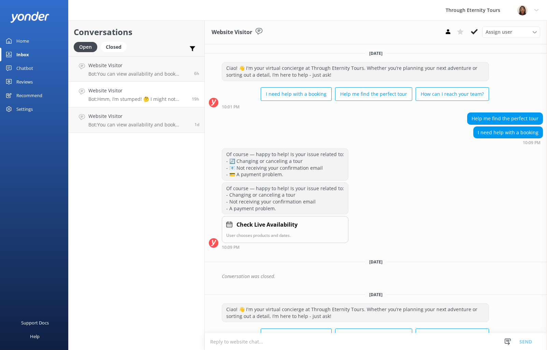
scroll to position [177, 0]
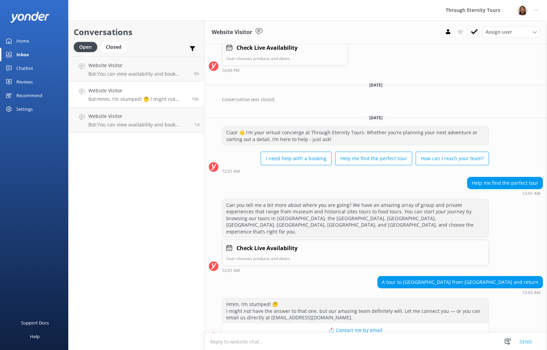
click at [333, 341] on textarea at bounding box center [376, 342] width 342 height 17
paste textarea "Hello, my name is [PERSON_NAME] from Through Eternity Tours. Thank you for your…"
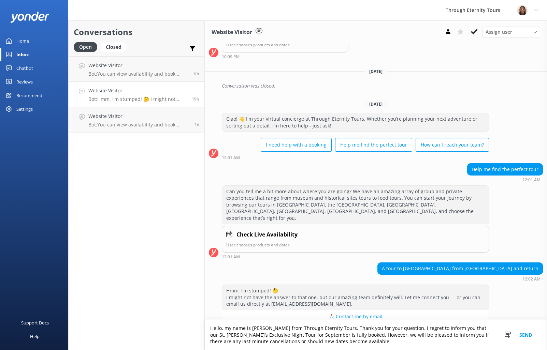
scroll to position [0, 0]
drag, startPoint x: 365, startPoint y: 342, endPoint x: 399, endPoint y: 328, distance: 37.4
click at [399, 328] on textarea "Hello, my name is [PERSON_NAME] from Through Eternity Tours. Thank you for your…" at bounding box center [376, 335] width 342 height 30
type textarea "Hello, my name is [PERSON_NAME] from Through Eternity Tours. Thank you for your…"
click at [480, 263] on div "A tour to [GEOGRAPHIC_DATA] from [GEOGRAPHIC_DATA] and return" at bounding box center [460, 269] width 165 height 12
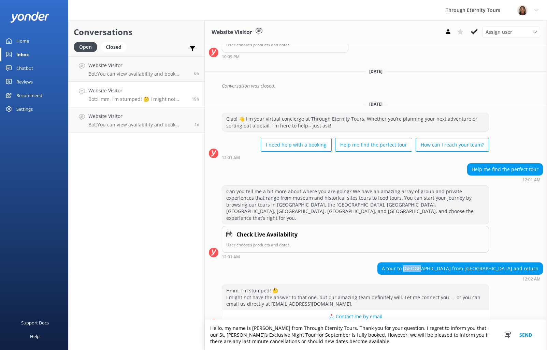
click at [480, 263] on div "A tour to [GEOGRAPHIC_DATA] from [GEOGRAPHIC_DATA] and return" at bounding box center [460, 269] width 165 height 12
copy div "Assisi"
click at [304, 317] on div "Hmm, I’m stumped! 🤔 I might not have the answer to that one, but our amazing te…" at bounding box center [376, 309] width 342 height 49
click at [308, 326] on textarea "Hello, my name is [PERSON_NAME] from Through Eternity Tours. Thank you for your…" at bounding box center [376, 335] width 342 height 30
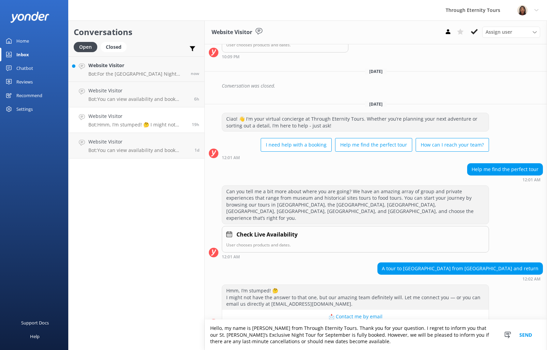
click at [308, 326] on textarea "Hello, my name is [PERSON_NAME] from Through Eternity Tours. Thank you for your…" at bounding box center [376, 335] width 342 height 30
click at [154, 70] on div "Website Visitor Bot: For the Saint Mark’s Basilica Night Tour: Exclusive Visit,…" at bounding box center [136, 69] width 97 height 15
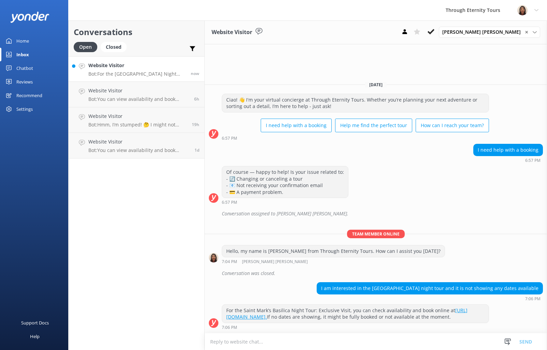
click at [363, 341] on textarea at bounding box center [376, 342] width 342 height 17
paste textarea "Hello, my name is [PERSON_NAME] from Through Eternity Tours. Thank you for your…"
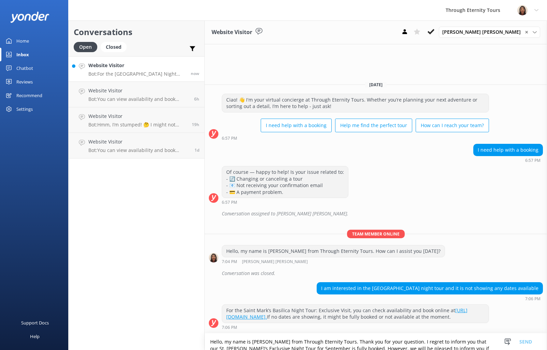
scroll to position [1, 0]
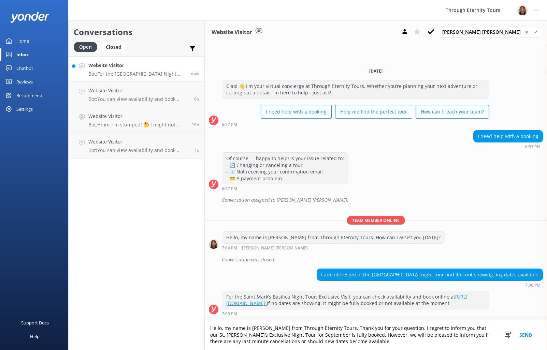
type textarea "Hello, my name is [PERSON_NAME] from Through Eternity Tours. Thank you for your…"
click at [526, 333] on button "Send" at bounding box center [526, 335] width 26 height 30
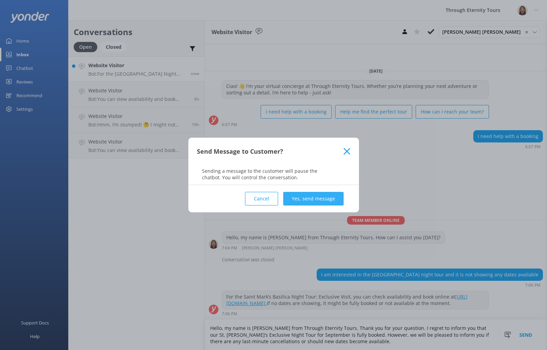
click at [320, 197] on button "Yes, send message" at bounding box center [313, 199] width 60 height 14
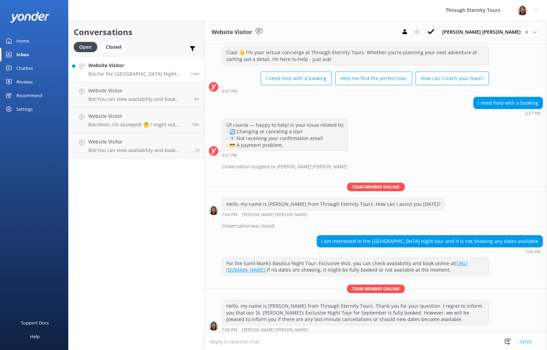
scroll to position [25, 0]
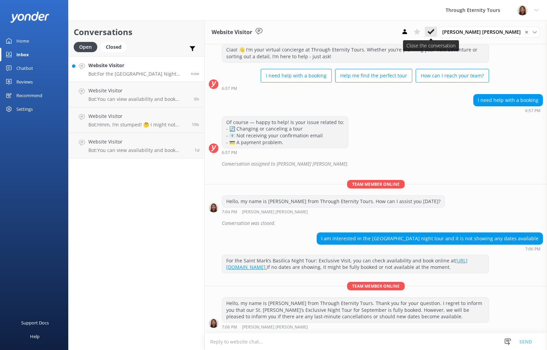
click at [434, 30] on icon at bounding box center [430, 31] width 7 height 7
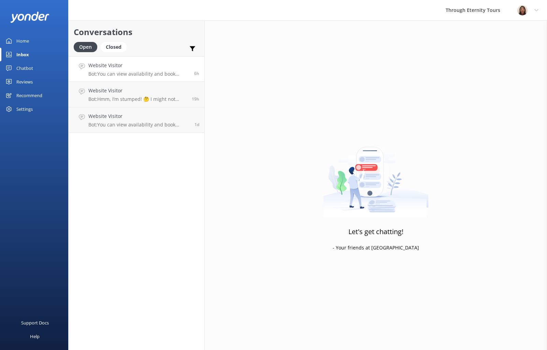
click at [99, 69] on h4 "Website Visitor" at bounding box center [138, 66] width 101 height 8
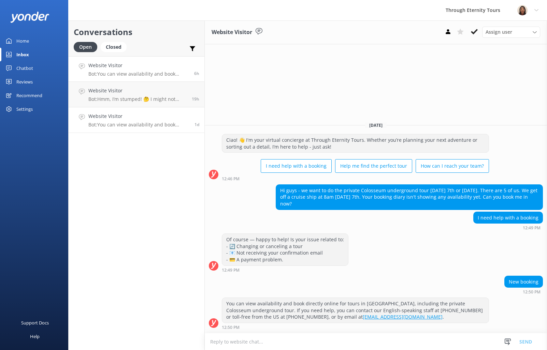
click at [115, 121] on div "Website Visitor Bot: You can view availability and book private tours directly …" at bounding box center [138, 120] width 101 height 15
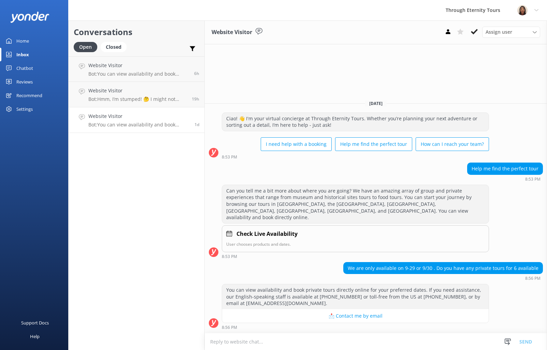
click at [386, 346] on textarea at bounding box center [376, 342] width 342 height 17
paste textarea "Hello, my name is [PERSON_NAME] from Through Eternity Tours. Thank you for your…"
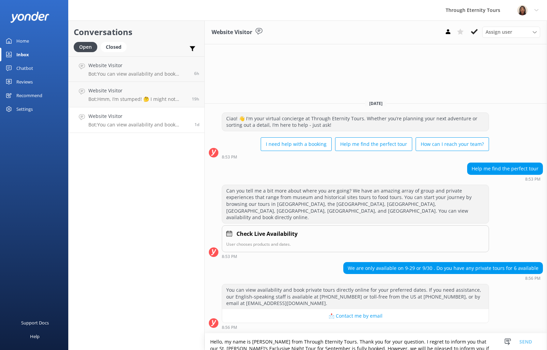
scroll to position [1, 0]
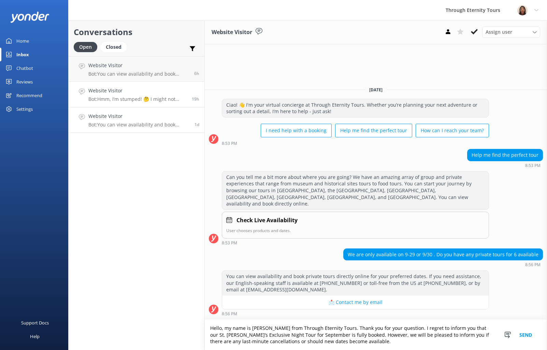
type textarea "Hello, my name is [PERSON_NAME] from Through Eternity Tours. Thank you for your…"
click at [147, 94] on h4 "Website Visitor" at bounding box center [137, 91] width 98 height 8
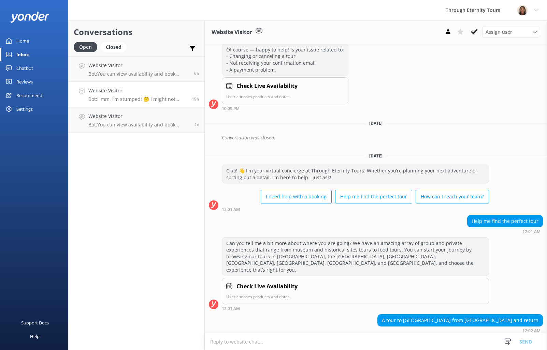
scroll to position [177, 0]
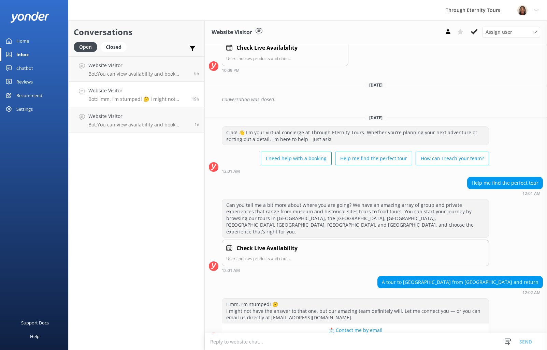
click at [406, 342] on textarea at bounding box center [376, 342] width 342 height 17
paste textarea "Hello, my name is [PERSON_NAME] from Through Eternity Tours. Thank you for your…"
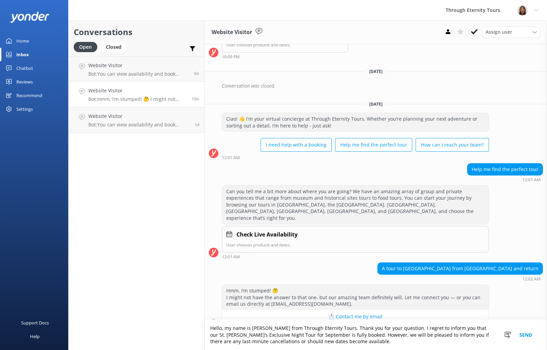
scroll to position [0, 0]
drag, startPoint x: 442, startPoint y: 342, endPoint x: 461, endPoint y: 333, distance: 21.2
click at [399, 327] on textarea "Hello, my name is [PERSON_NAME] from Through Eternity Tours. Thank you for your…" at bounding box center [376, 335] width 342 height 30
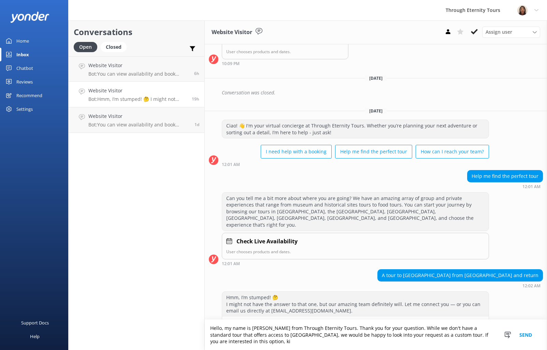
scroll to position [191, 0]
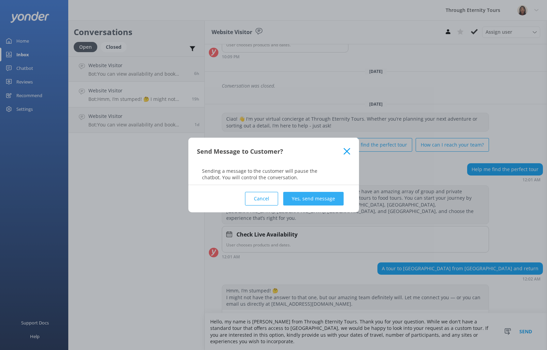
type textarea "Hello, my name is [PERSON_NAME] from Through Eternity Tours. Thank you for your…"
click at [326, 195] on button "Yes, send message" at bounding box center [313, 199] width 60 height 14
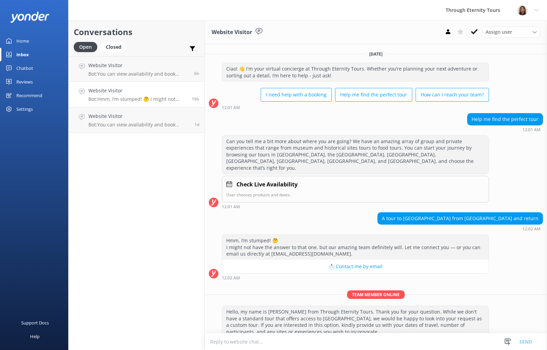
scroll to position [242, 0]
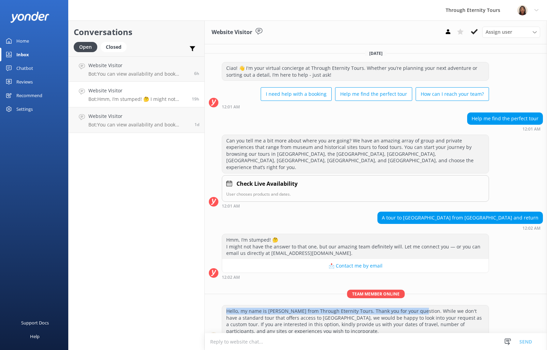
drag, startPoint x: 414, startPoint y: 297, endPoint x: 225, endPoint y: 295, distance: 188.3
click at [225, 306] on div "Hello, my name is [PERSON_NAME] from Through Eternity Tours. Thank you for your…" at bounding box center [355, 321] width 266 height 31
copy div "Hello, my name is [PERSON_NAME] from Through Eternity Tours. Thank you for your…"
click at [498, 22] on div "Website Visitor Assign user [PERSON_NAME] [PERSON_NAME] [PERSON_NAME] Nadya Oks…" at bounding box center [376, 32] width 342 height 24
click at [499, 36] on span "Assign user" at bounding box center [498, 32] width 27 height 8
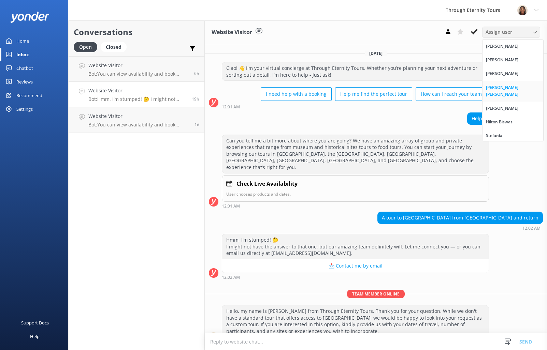
click at [510, 89] on div "[PERSON_NAME] [PERSON_NAME]" at bounding box center [513, 91] width 54 height 14
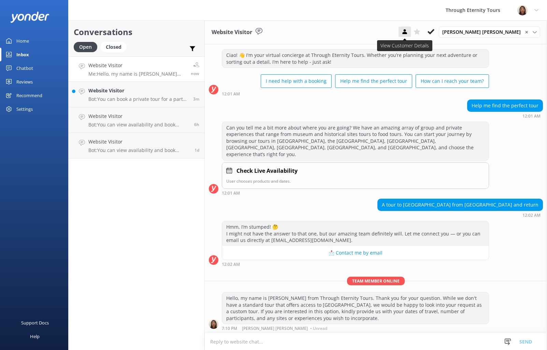
scroll to position [257, 0]
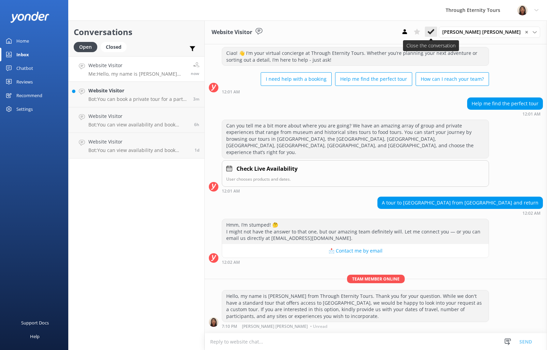
click at [437, 33] on button at bounding box center [431, 32] width 12 height 10
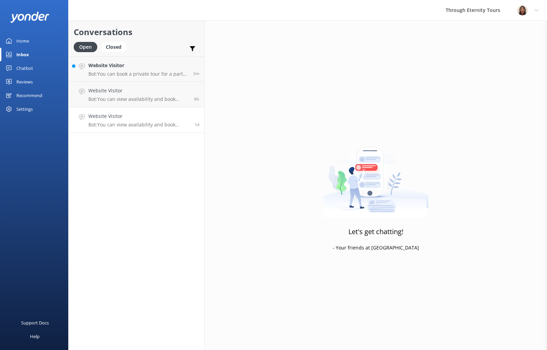
click at [152, 118] on h4 "Website Visitor" at bounding box center [138, 117] width 101 height 8
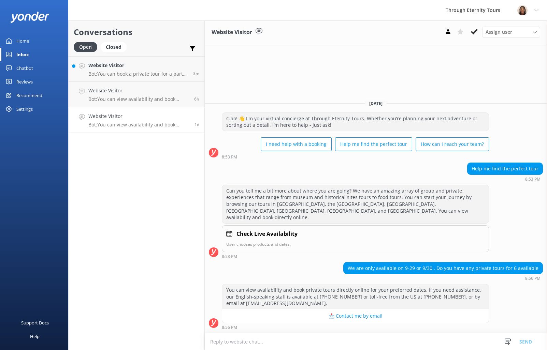
drag, startPoint x: 310, startPoint y: 334, endPoint x: 311, endPoint y: 339, distance: 4.6
click at [310, 337] on textarea at bounding box center [376, 342] width 342 height 17
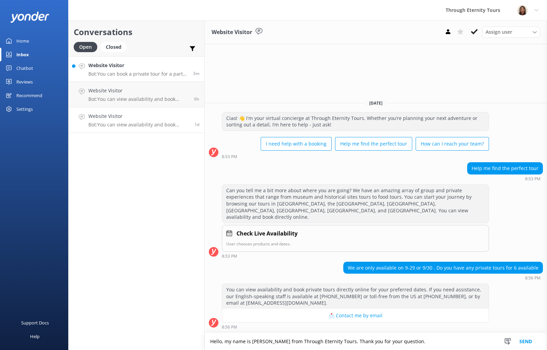
type textarea "Hello, my name is [PERSON_NAME] from Through Eternity Tours. Thank you for your…"
click at [151, 68] on h4 "Website Visitor" at bounding box center [138, 66] width 100 height 8
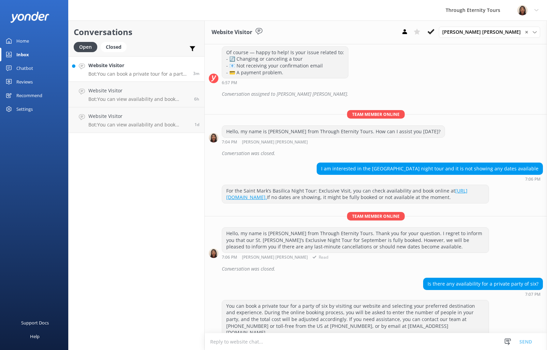
scroll to position [84, 0]
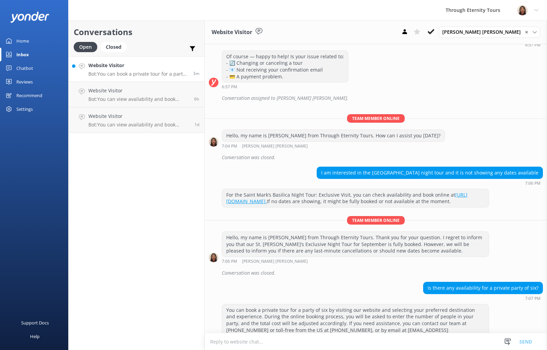
click at [386, 341] on textarea at bounding box center [376, 342] width 342 height 17
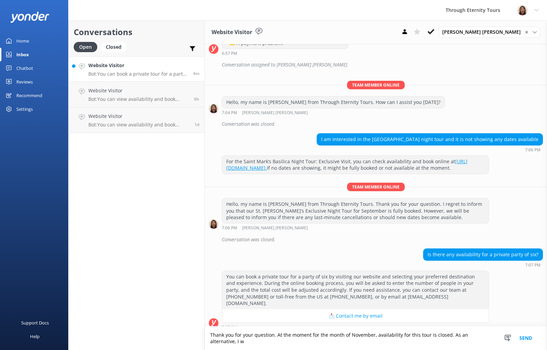
scroll to position [124, 0]
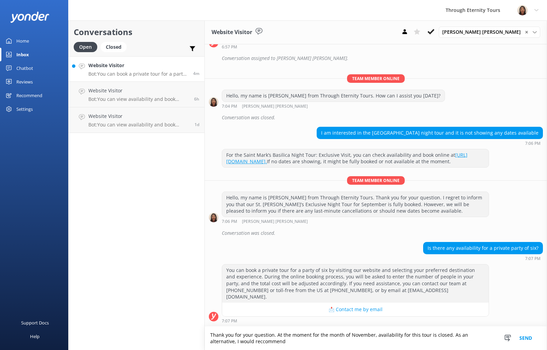
click at [235, 342] on textarea "Thank you for your question. At the moment for the month of November, availabil…" at bounding box center [376, 339] width 342 height 24
click at [270, 342] on textarea "Thank you for your question. At the moment for the month of November, availabil…" at bounding box center [376, 339] width 342 height 24
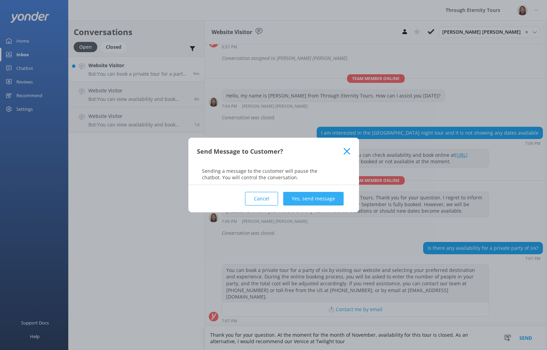
type textarea "Thank you for your question. At the moment for the month of November, availabil…"
click at [331, 204] on button "Yes, send message" at bounding box center [313, 199] width 60 height 14
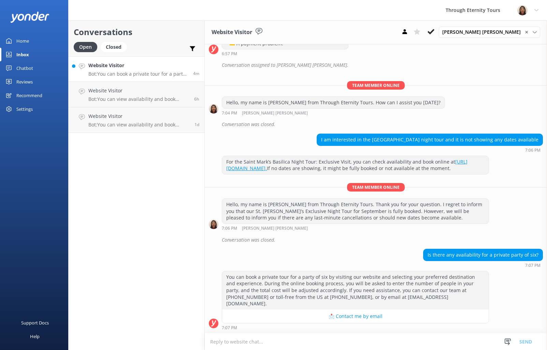
click at [406, 340] on textarea at bounding box center [376, 342] width 342 height 17
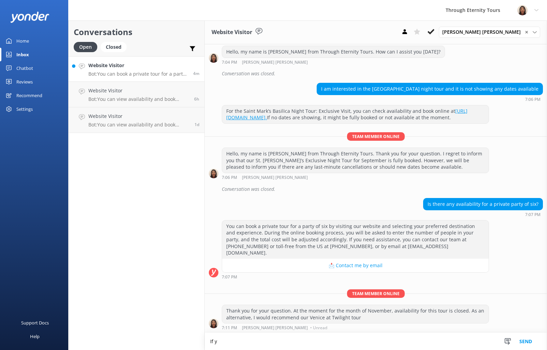
scroll to position [169, 0]
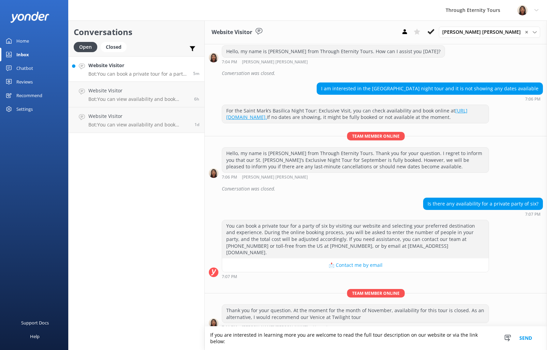
paste textarea "Venice at Twilight Tour: With Spritz and [PERSON_NAME]"
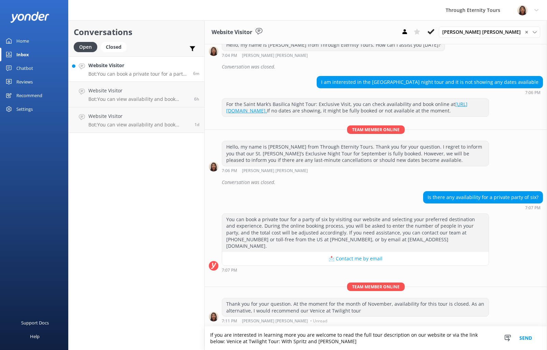
drag, startPoint x: 382, startPoint y: 341, endPoint x: 208, endPoint y: 343, distance: 174.3
click at [208, 343] on textarea "If you are interested in learning more you are welcome to read the full tour de…" at bounding box center [376, 339] width 342 height 24
paste textarea "[URL][DOMAIN_NAME]"
click at [241, 343] on textarea "If you are interested in learning more you are welcome to read the full tour de…" at bounding box center [376, 339] width 342 height 24
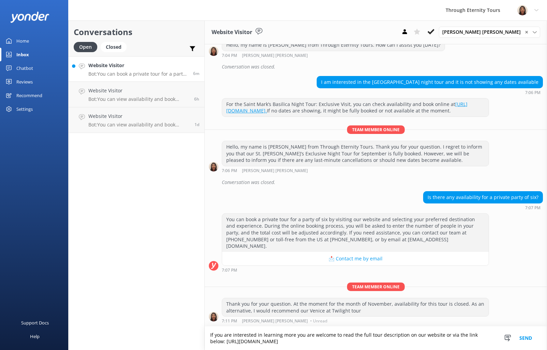
click at [241, 343] on textarea "If you are interested in learning more you are welcome to read the full tour de…" at bounding box center [376, 339] width 342 height 24
click at [349, 343] on textarea "If you are interested in learning more you are welcome to read the full tour de…" at bounding box center [376, 339] width 342 height 24
drag, startPoint x: 343, startPoint y: 343, endPoint x: 199, endPoint y: 344, distance: 145.0
click at [199, 344] on div "Conversations Open Closed Important Assigned to me Unassigned Website Visitor B…" at bounding box center [307, 185] width 479 height 330
paste textarea "venice-twilight-walking-tour.html"
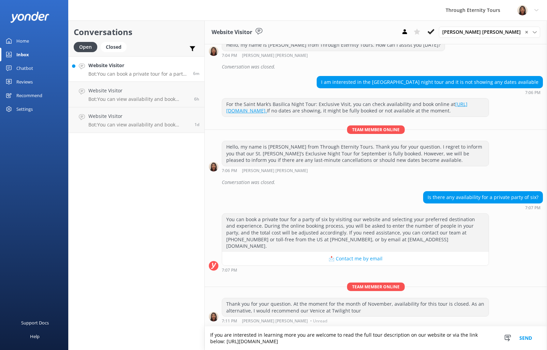
type textarea "If you are interested in learning more you are welcome to read the full tour de…"
click at [525, 340] on button "Send" at bounding box center [526, 339] width 26 height 24
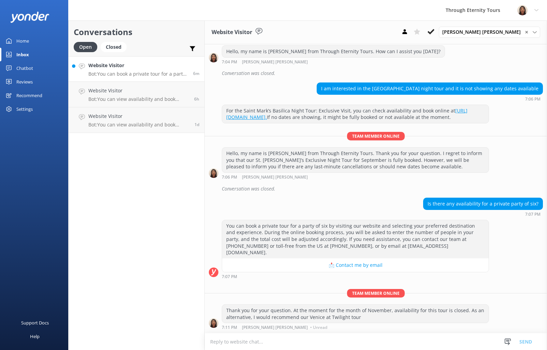
scroll to position [197, 0]
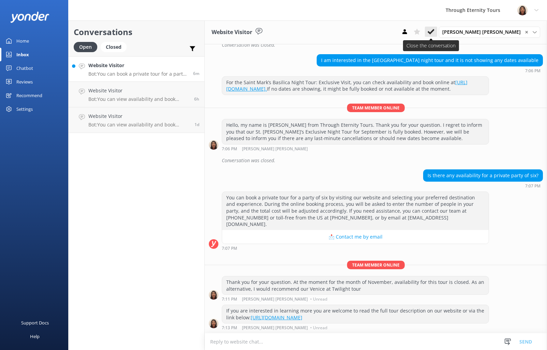
click at [437, 29] on button at bounding box center [431, 32] width 12 height 10
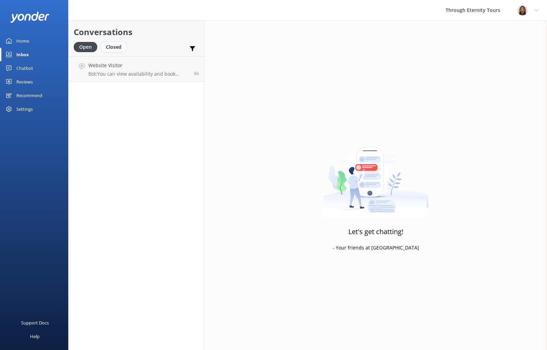
click at [122, 51] on div "Closed" at bounding box center [114, 47] width 26 height 10
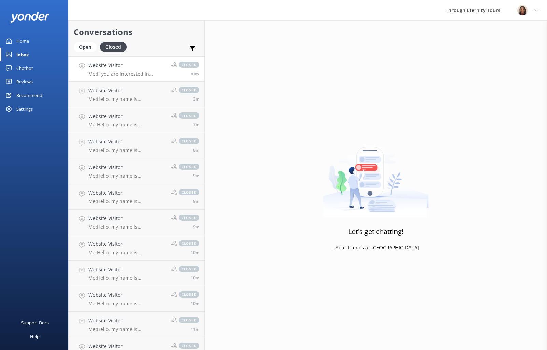
click at [132, 65] on h4 "Website Visitor" at bounding box center [126, 66] width 77 height 8
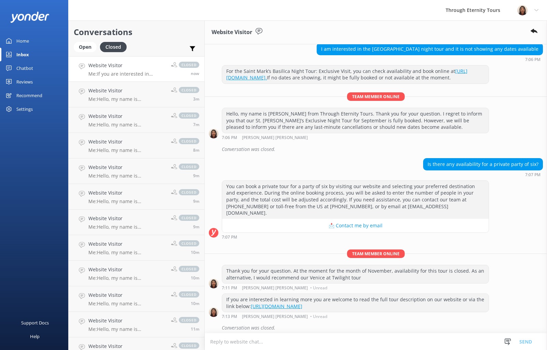
scroll to position [212, 0]
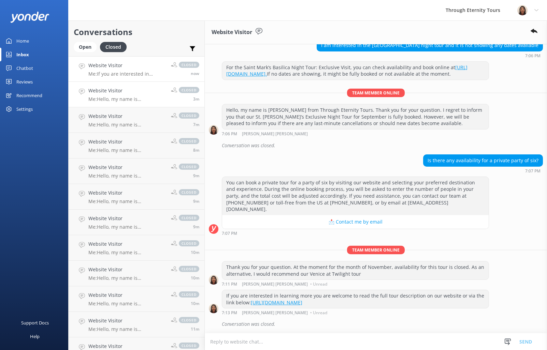
click at [113, 98] on p "Me: Hello, my name is [PERSON_NAME] from Through Eternity Tours. Thank you for …" at bounding box center [126, 99] width 77 height 6
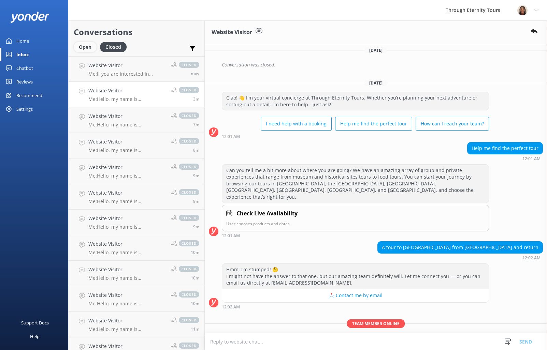
click at [81, 47] on div "Open" at bounding box center [85, 47] width 23 height 10
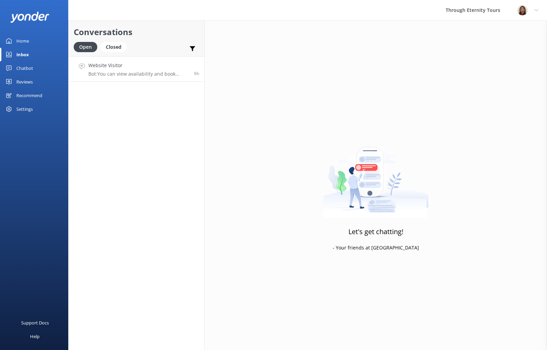
click at [129, 68] on h4 "Website Visitor" at bounding box center [138, 66] width 101 height 8
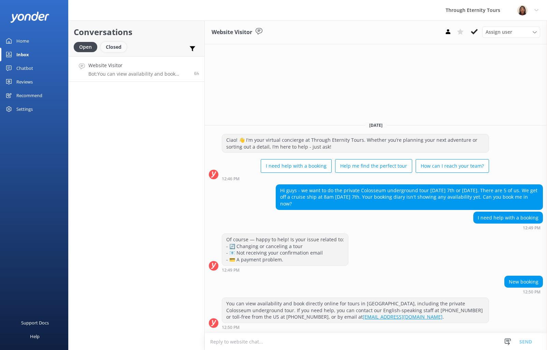
click at [112, 49] on div "Closed" at bounding box center [114, 47] width 26 height 10
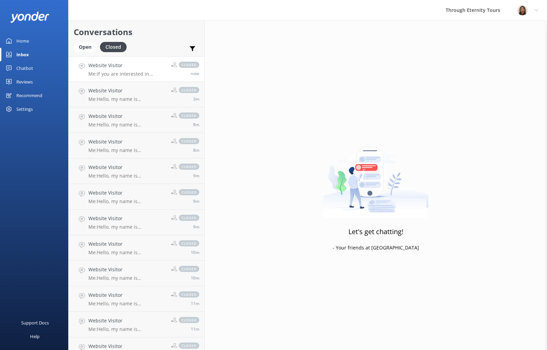
click at [129, 76] on p "Me: If you are interested in learning more you are welcome to read the full tou…" at bounding box center [126, 74] width 77 height 6
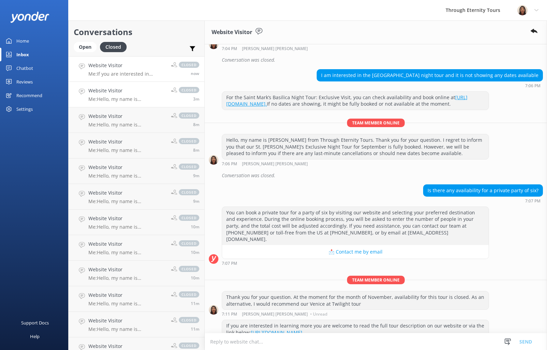
scroll to position [212, 0]
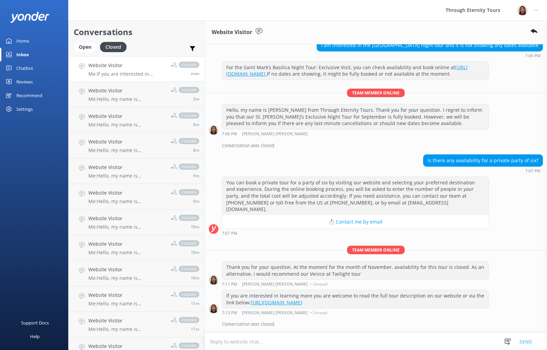
click at [83, 53] on div "Open Closed" at bounding box center [102, 50] width 56 height 16
click at [96, 47] on div "Open" at bounding box center [85, 47] width 23 height 10
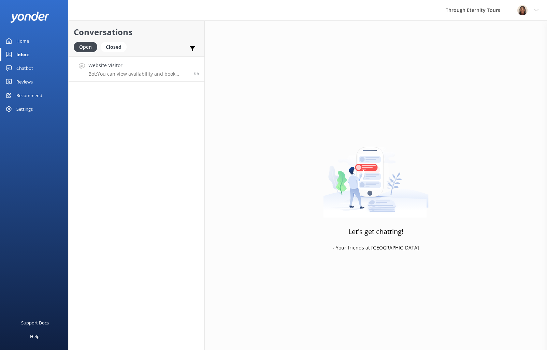
click at [169, 65] on h4 "Website Visitor" at bounding box center [138, 66] width 101 height 8
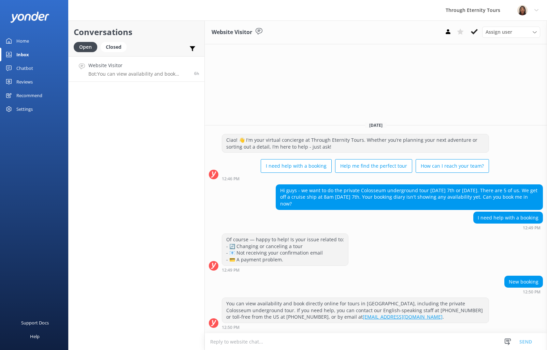
click at [371, 344] on textarea at bounding box center [376, 342] width 342 height 17
type textarea "[URL][DOMAIN_NAME]"
click at [335, 341] on textarea at bounding box center [376, 342] width 342 height 17
paste textarea "Hello, my name is [PERSON_NAME] from Through Eternity Tours. Thank you for your…"
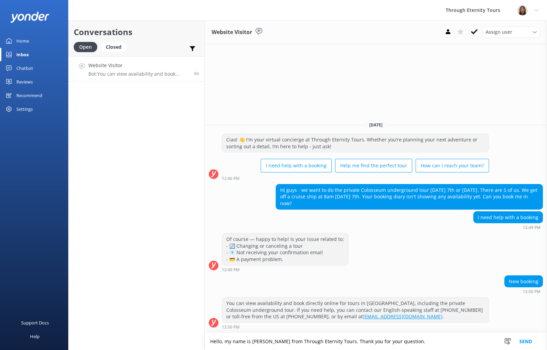
type textarea "Hello, my name is [PERSON_NAME] from Through Eternity Tours. Thank you for your…"
click at [39, 56] on link "Inbox" at bounding box center [34, 55] width 68 height 14
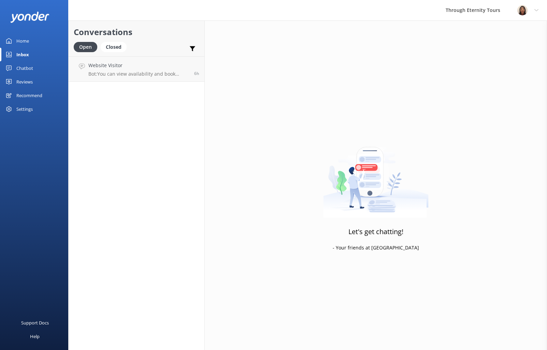
click at [33, 68] on link "Chatbot" at bounding box center [34, 68] width 68 height 14
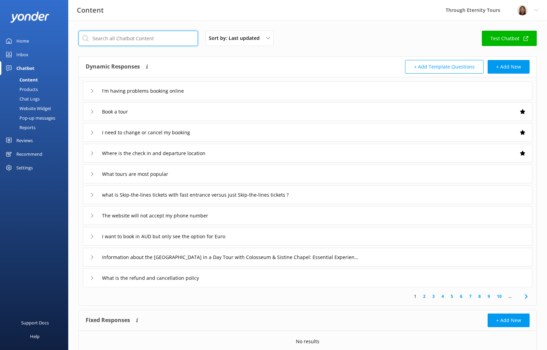
click at [120, 38] on input "text" at bounding box center [137, 38] width 119 height 15
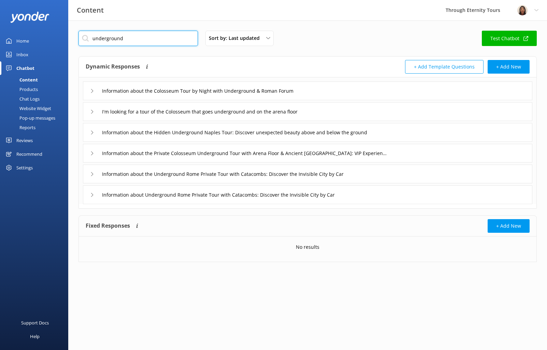
type input "underground"
click at [163, 98] on div "Information about the Colosseum Tour by Night with Underground & Roman Forum" at bounding box center [307, 91] width 449 height 19
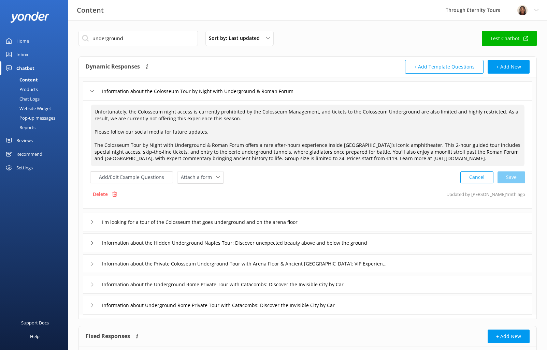
click at [93, 111] on textarea "Unfortunately, the Colosseum night access is currently prohibited by the Coloss…" at bounding box center [308, 136] width 434 height 62
paste textarea "Hello, my name is [PERSON_NAME] from Through Eternity Tours. Thank you for your…"
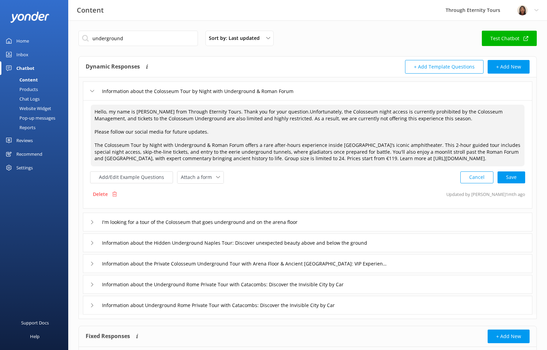
type textarea "Unfortunately, the Colosseum night access is currently prohibited by the Coloss…"
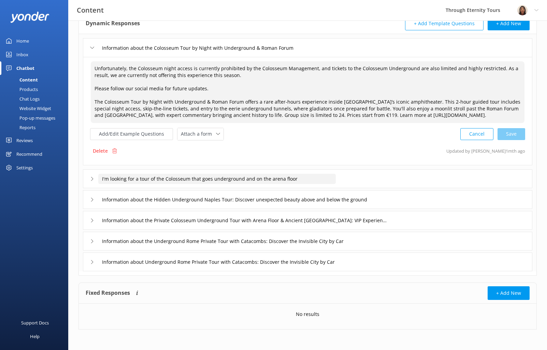
click at [264, 183] on input "I'm looking for a tour of the Colosseum that goes underground and on the arena …" at bounding box center [216, 179] width 237 height 10
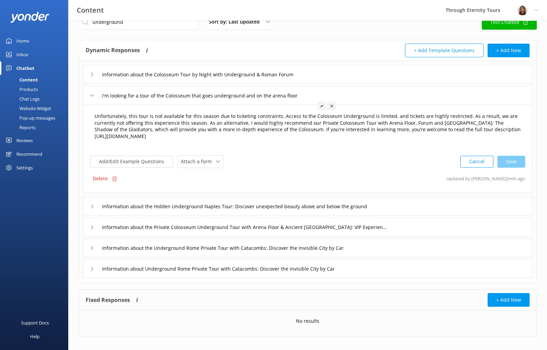
click at [95, 116] on textarea "Unfortunately, this tour is not available for this season due to ticketing cons…" at bounding box center [308, 130] width 434 height 42
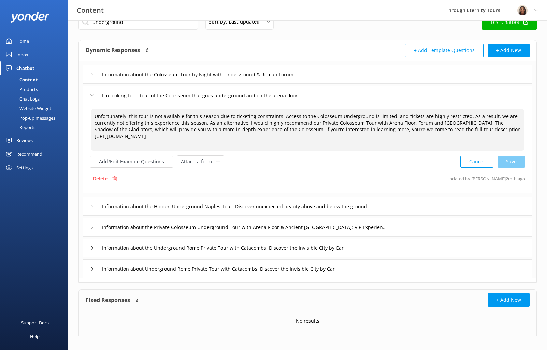
paste textarea "Hello, my name is [PERSON_NAME] from Through Eternity Tours. Thank you for your…"
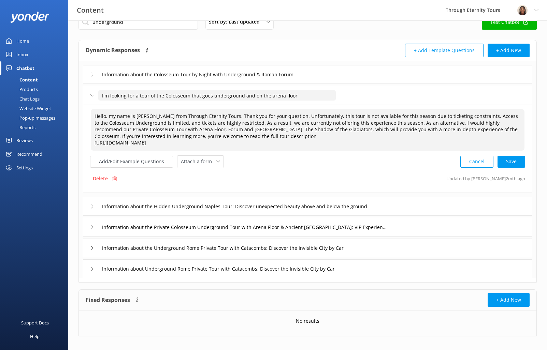
drag, startPoint x: 351, startPoint y: 142, endPoint x: 196, endPoint y: 99, distance: 160.4
click at [193, 100] on div "Information about the Colosseum Tour by Night with Underground & Roman Forum I'…" at bounding box center [307, 169] width 457 height 217
type textarea "Unfortunately, this tour is not available for this season due to ticketing cons…"
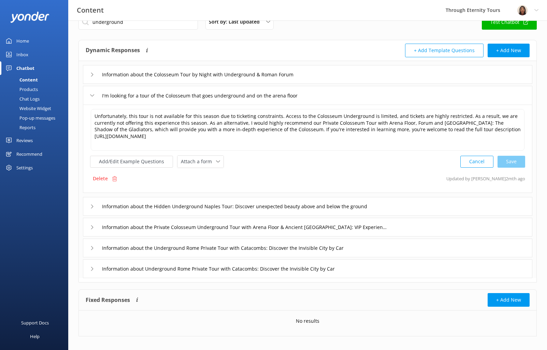
drag, startPoint x: 20, startPoint y: 52, endPoint x: 34, endPoint y: 55, distance: 14.1
click at [20, 52] on div "Inbox" at bounding box center [22, 55] width 12 height 14
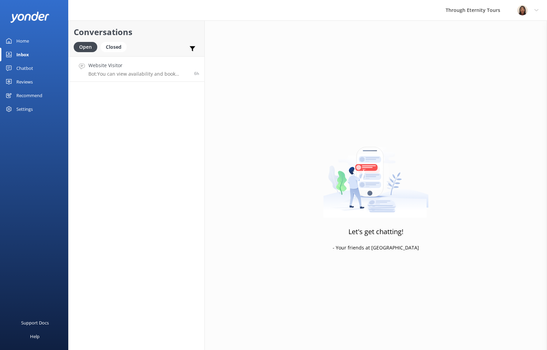
click at [134, 71] on div "Website Visitor Bot: You can view availability and book directly online for tou…" at bounding box center [138, 69] width 101 height 15
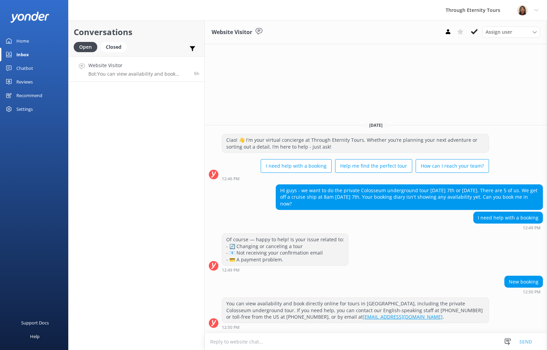
click at [399, 344] on textarea at bounding box center [376, 342] width 342 height 17
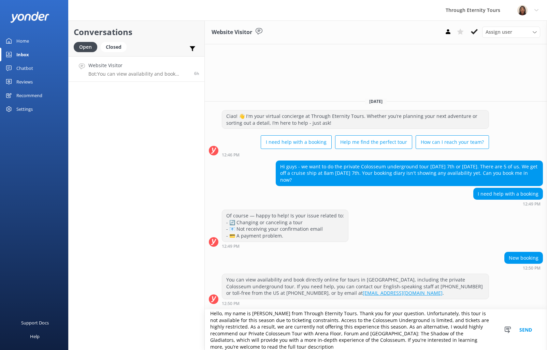
scroll to position [10, 0]
type textarea "Hello, my name is [PERSON_NAME] from Through Eternity Tours. Thank you for your…"
click at [528, 330] on button "Send" at bounding box center [526, 330] width 26 height 41
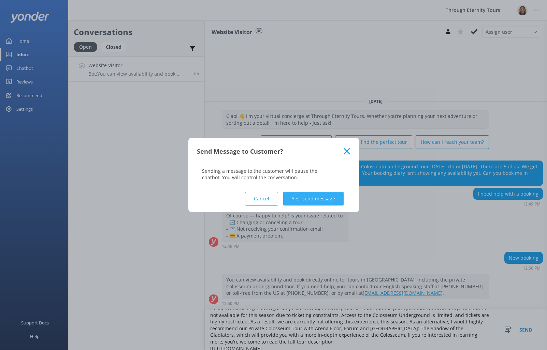
click at [315, 196] on button "Yes, send message" at bounding box center [313, 199] width 60 height 14
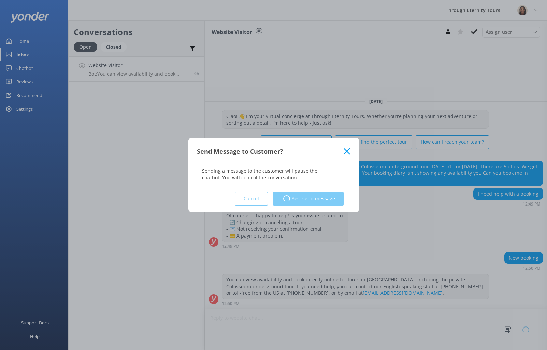
scroll to position [0, 0]
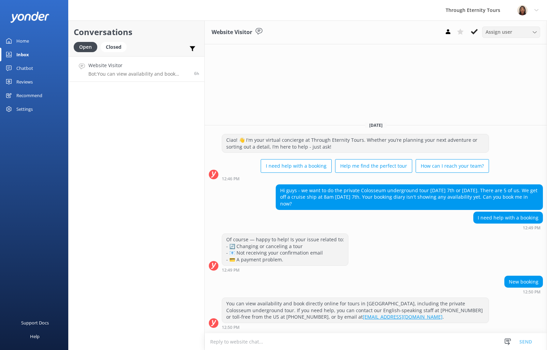
click at [515, 31] on div "Assign user" at bounding box center [511, 32] width 55 height 8
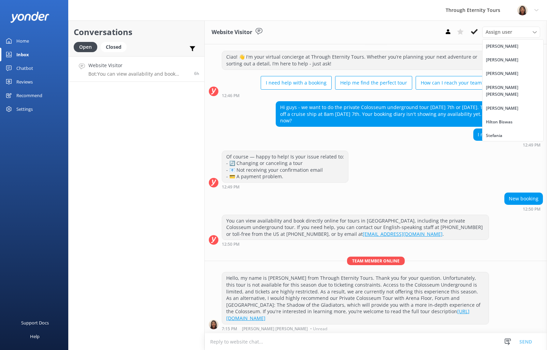
scroll to position [12, 0]
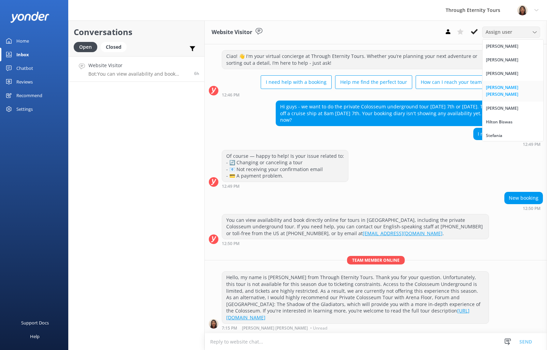
click at [484, 91] on link "[PERSON_NAME] [PERSON_NAME]" at bounding box center [512, 91] width 61 height 21
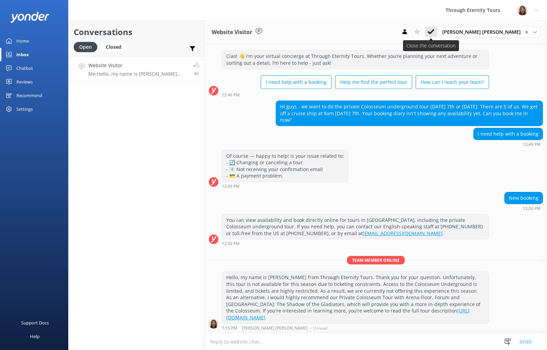
scroll to position [27, 0]
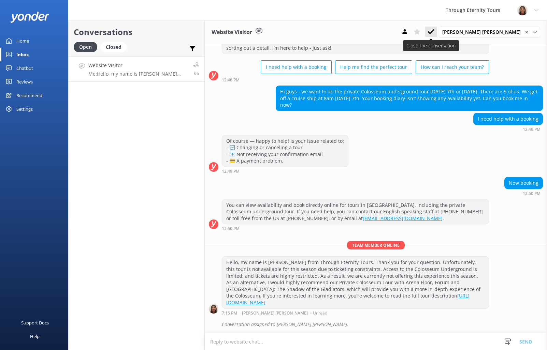
click at [437, 33] on button at bounding box center [431, 32] width 12 height 10
